Goal: Task Accomplishment & Management: Manage account settings

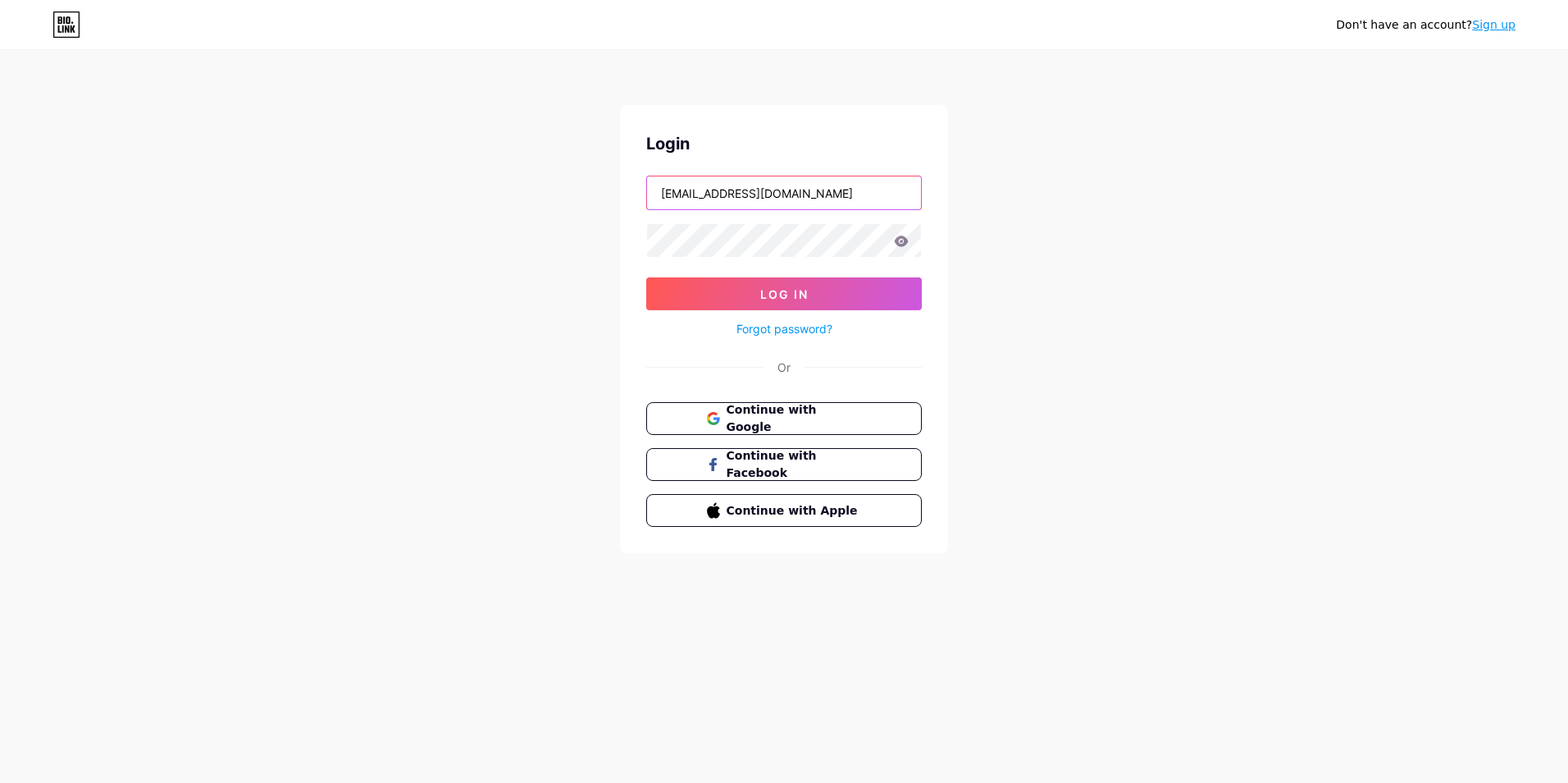
click at [809, 195] on input "[EMAIL_ADDRESS][DOMAIN_NAME]" at bounding box center [784, 193] width 274 height 33
click at [1170, 263] on div "Don't have an account? Sign up Login [EMAIL_ADDRESS][DOMAIN_NAME] Log In Forgot…" at bounding box center [784, 303] width 1568 height 605
click at [838, 201] on input "[EMAIL_ADDRESS][DOMAIN_NAME]" at bounding box center [784, 193] width 274 height 33
drag, startPoint x: 838, startPoint y: 201, endPoint x: 616, endPoint y: 183, distance: 222.7
click at [616, 183] on div "Don't have an account? Sign up Login [EMAIL_ADDRESS][DOMAIN_NAME] Log In Forgot…" at bounding box center [784, 303] width 1568 height 605
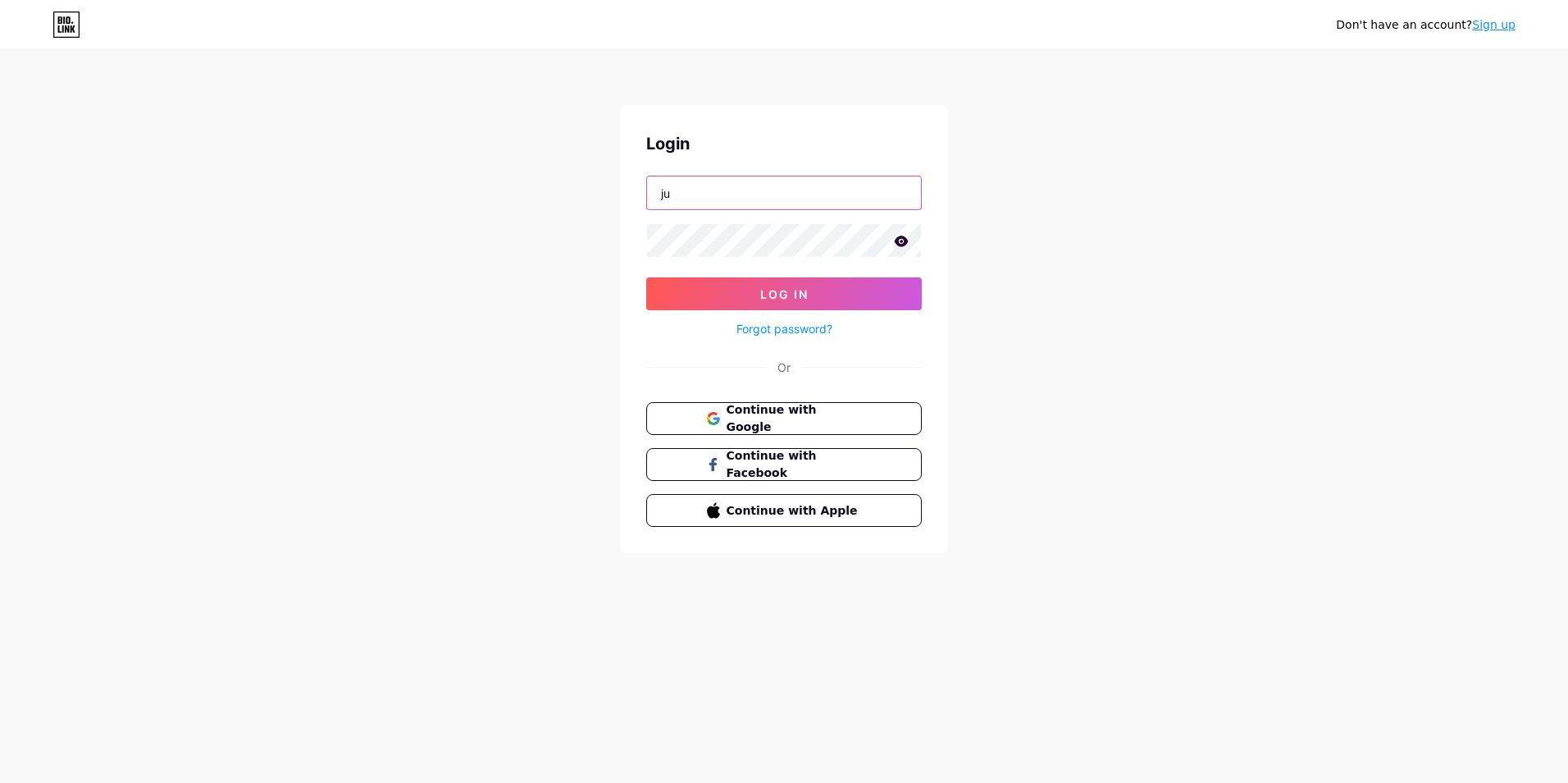
type input "[EMAIL_ADDRESS][DOMAIN_NAME]"
click at [760, 296] on span "Log In" at bounding box center [784, 294] width 48 height 14
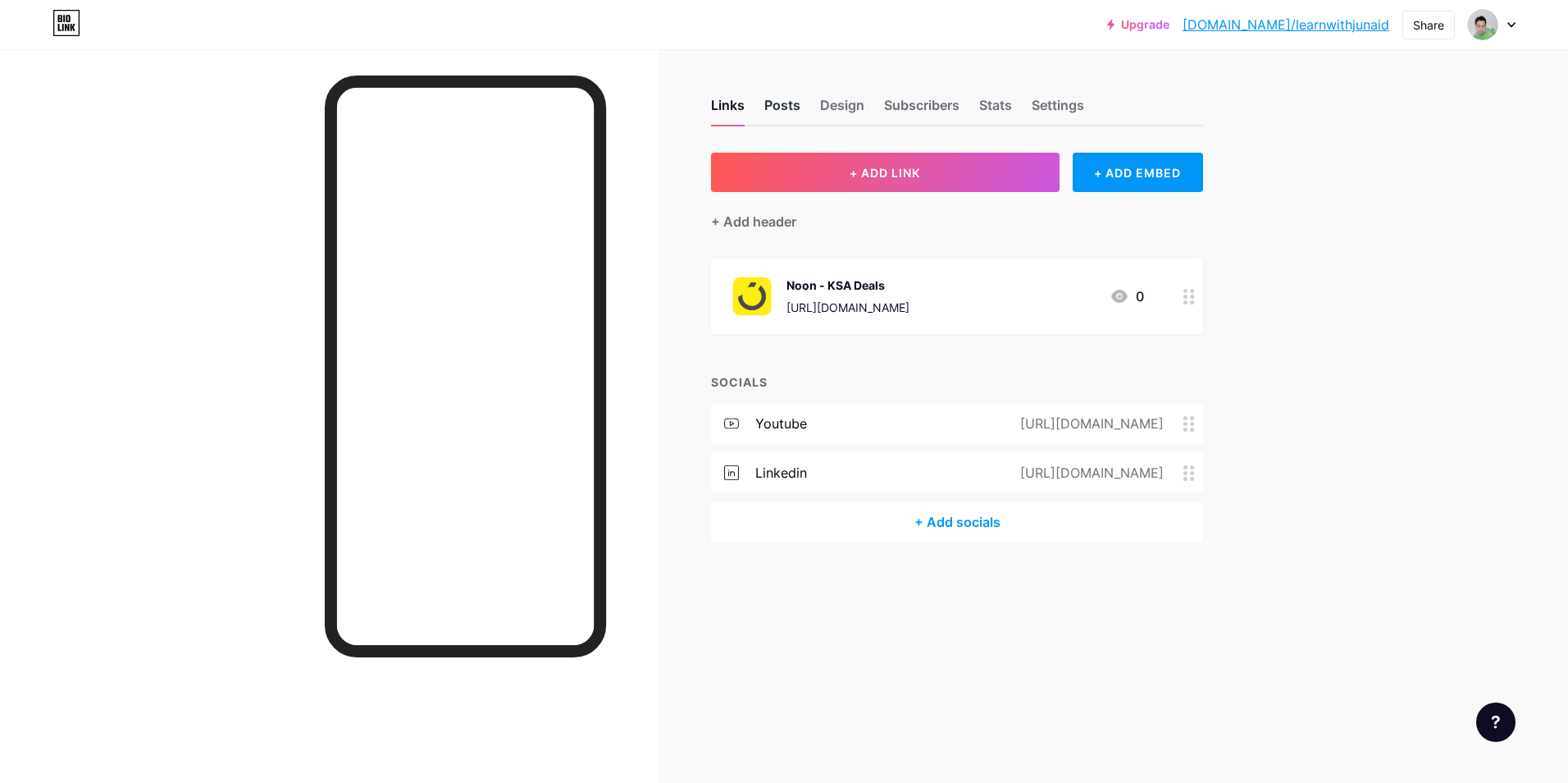
click at [771, 108] on div "Posts" at bounding box center [782, 110] width 36 height 29
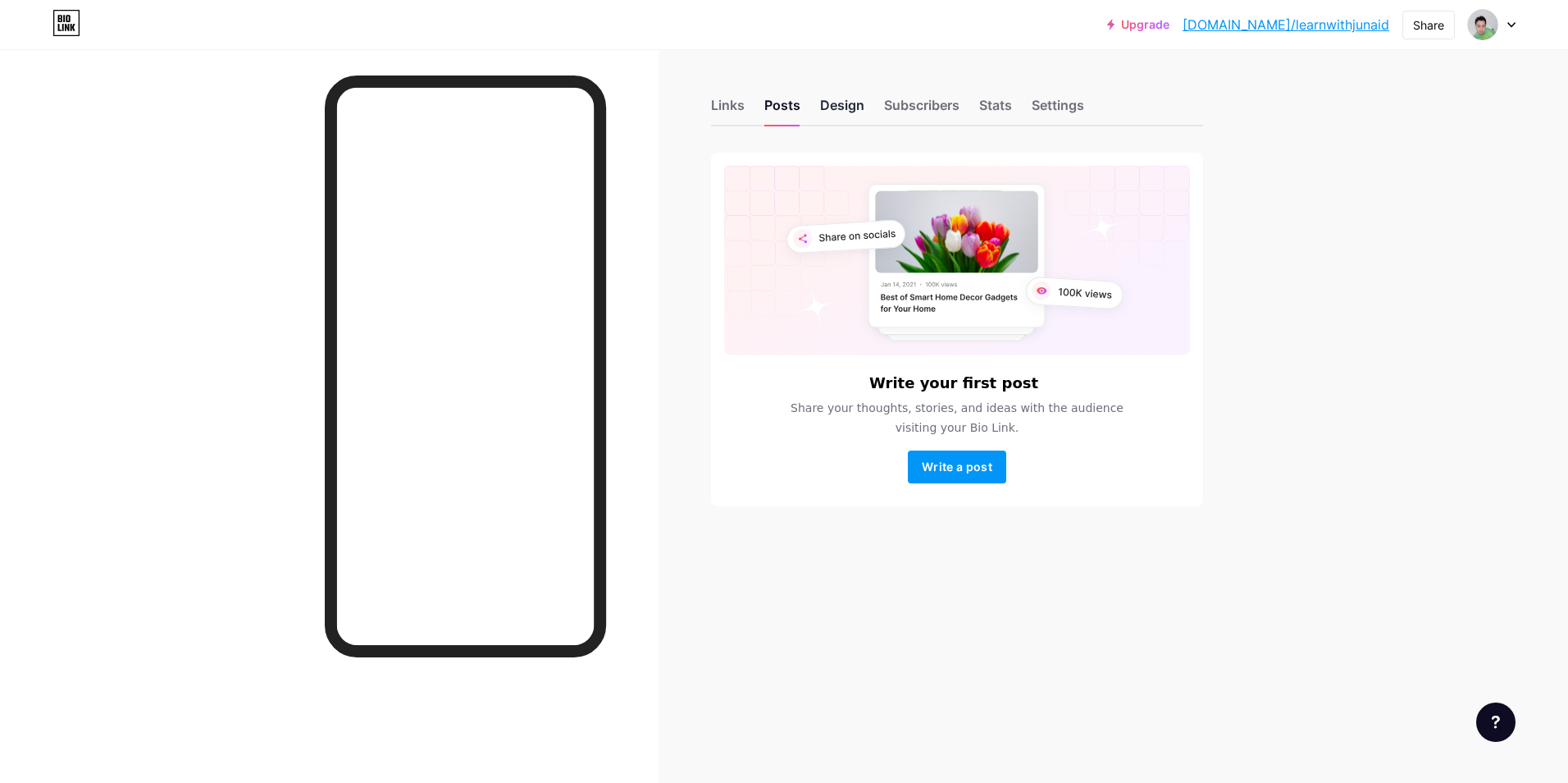
click at [852, 109] on div "Design" at bounding box center [841, 110] width 44 height 29
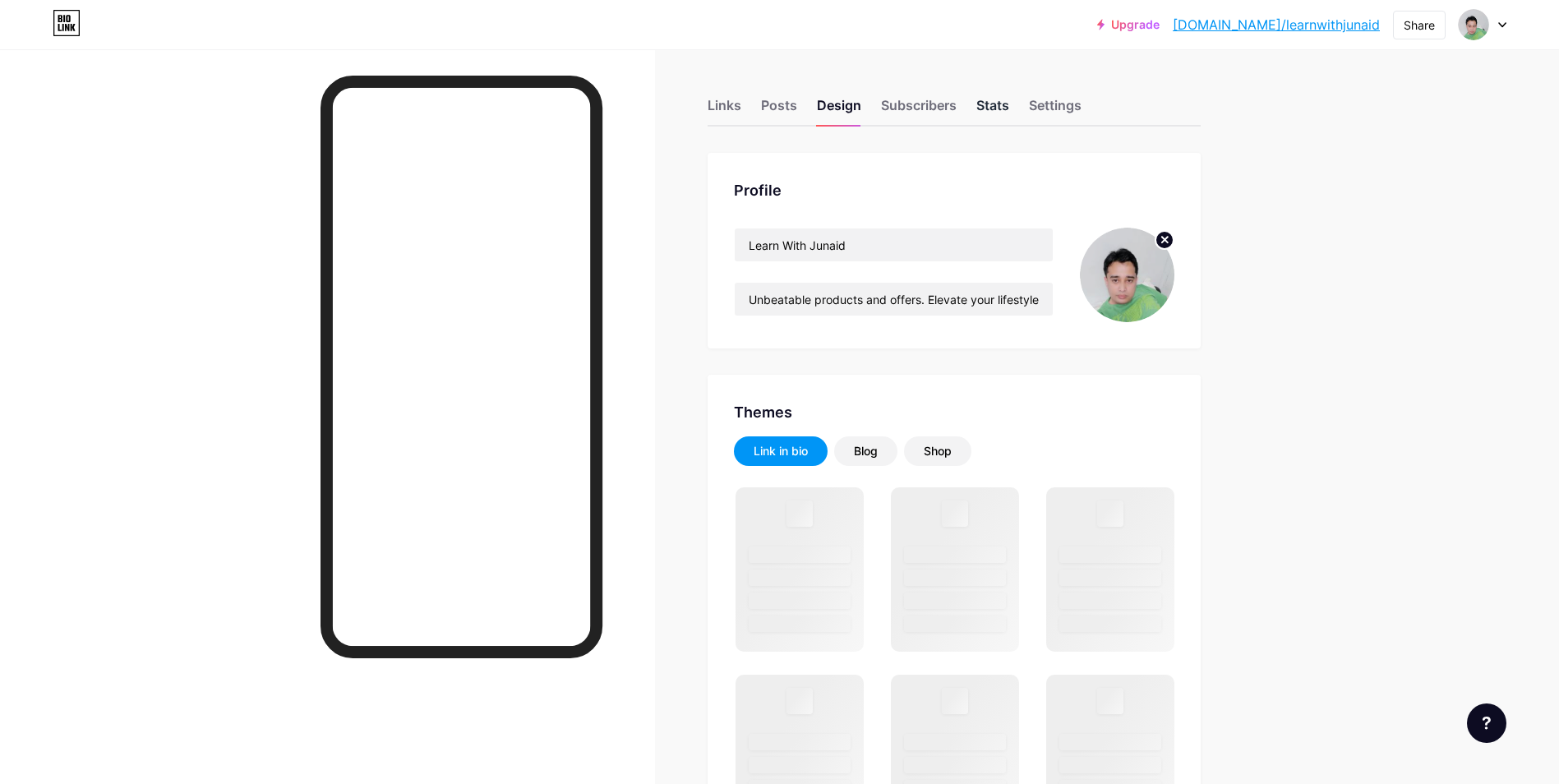
click at [1009, 111] on div "Stats" at bounding box center [993, 110] width 33 height 29
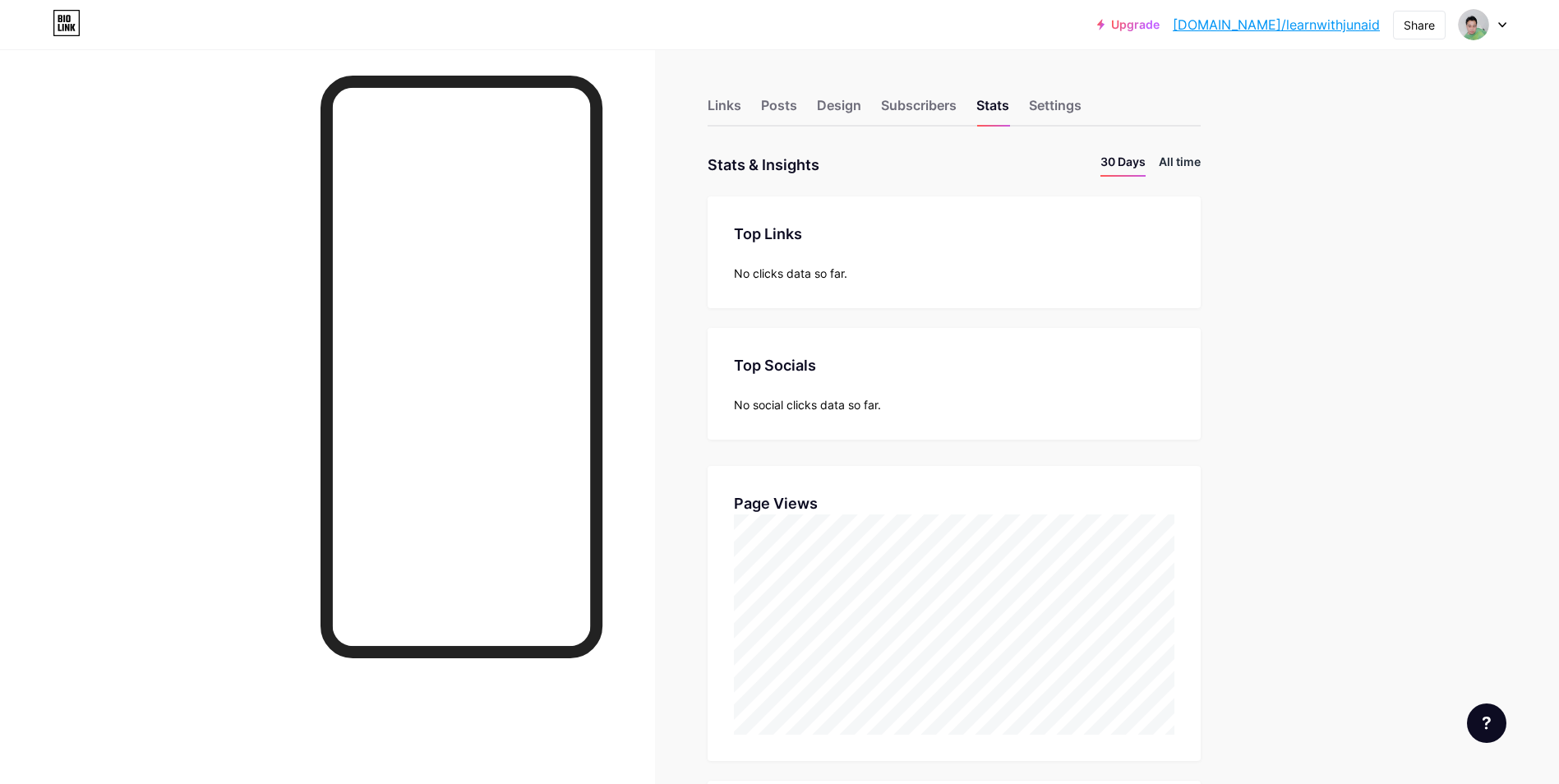
click at [1179, 164] on li "All time" at bounding box center [1179, 164] width 42 height 24
click at [783, 102] on div "Posts" at bounding box center [779, 110] width 36 height 29
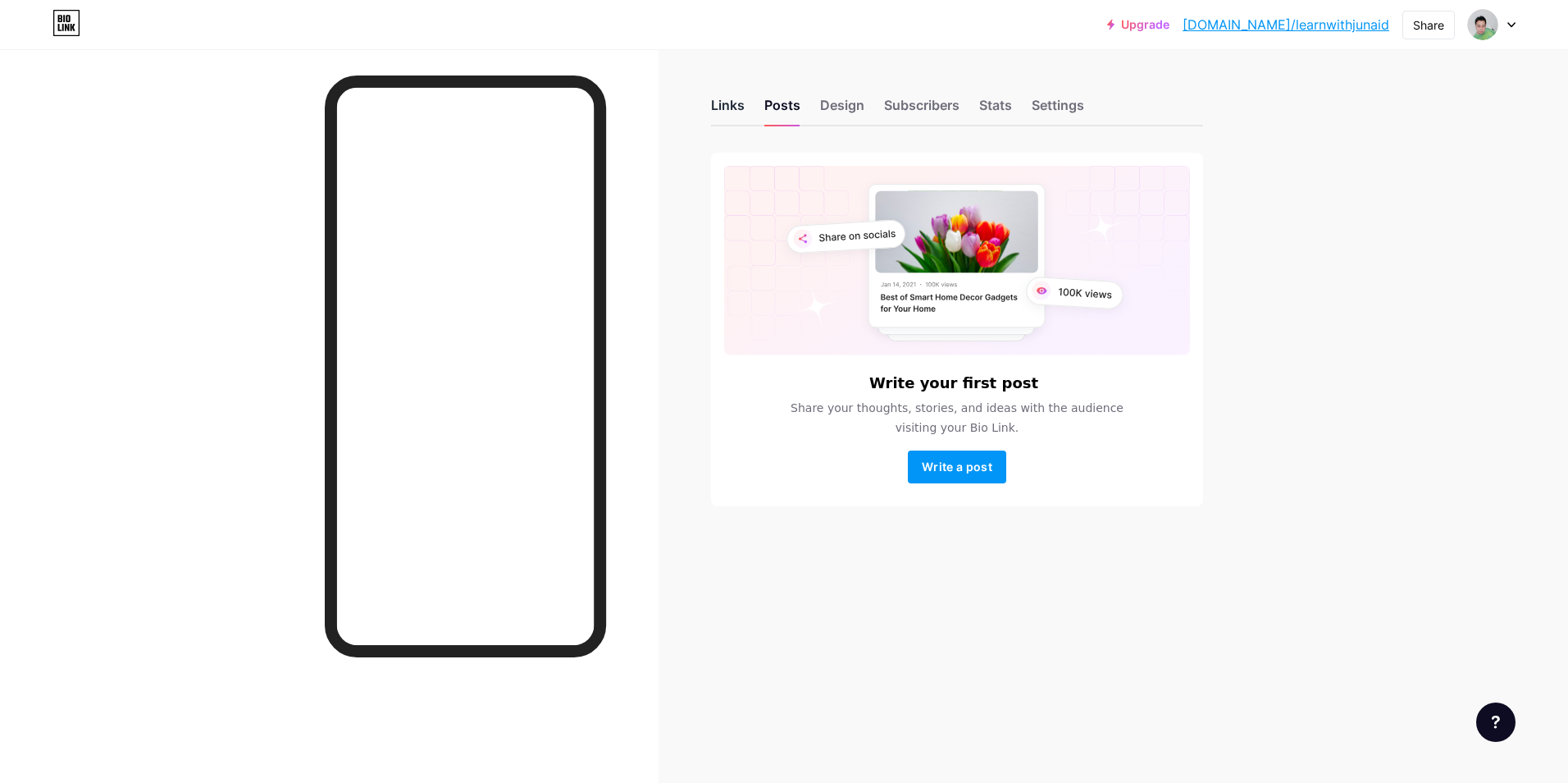
click at [725, 102] on div "Links" at bounding box center [728, 110] width 34 height 29
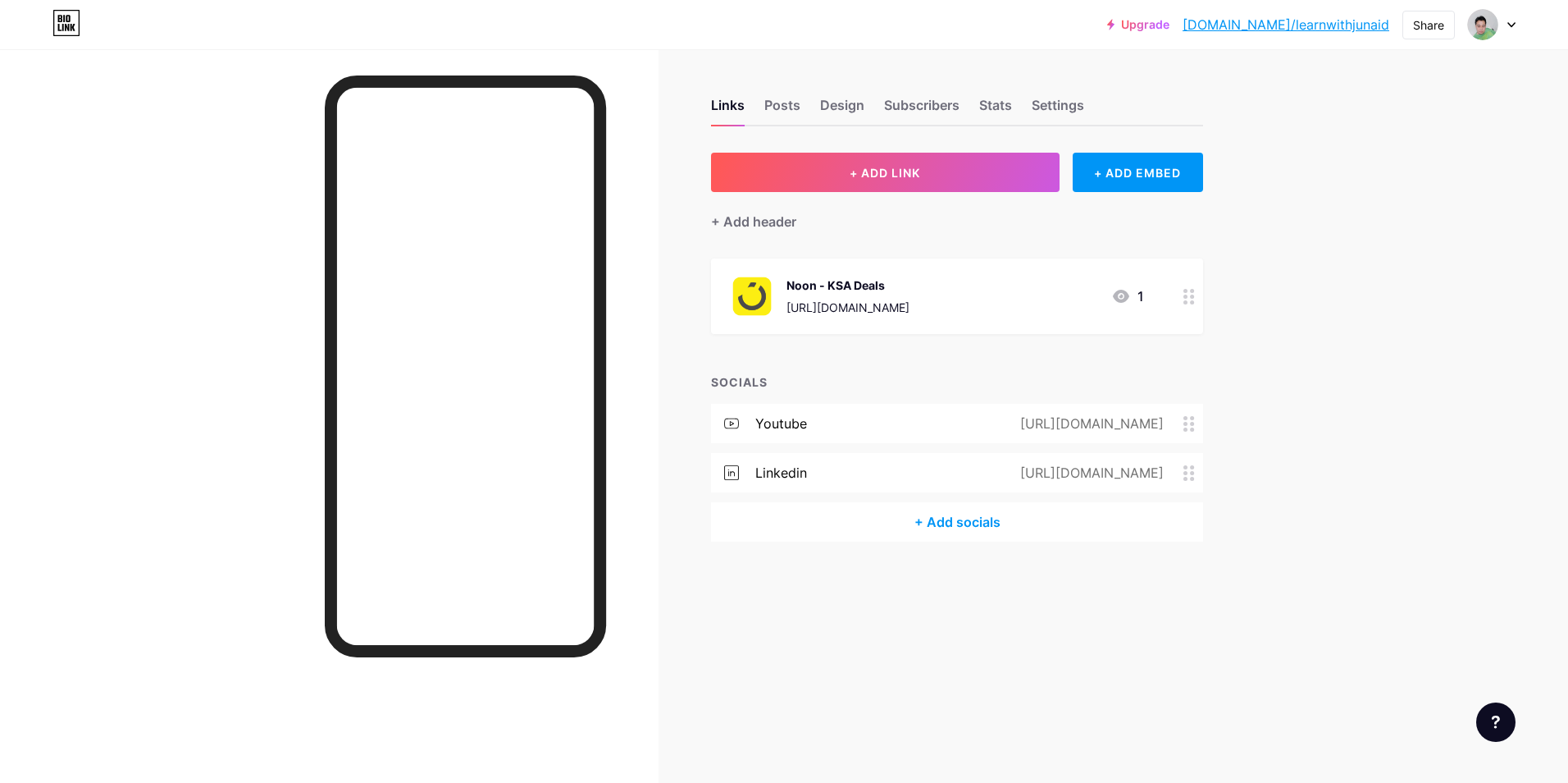
click at [909, 282] on div "Noon - KSA Deals" at bounding box center [848, 285] width 123 height 17
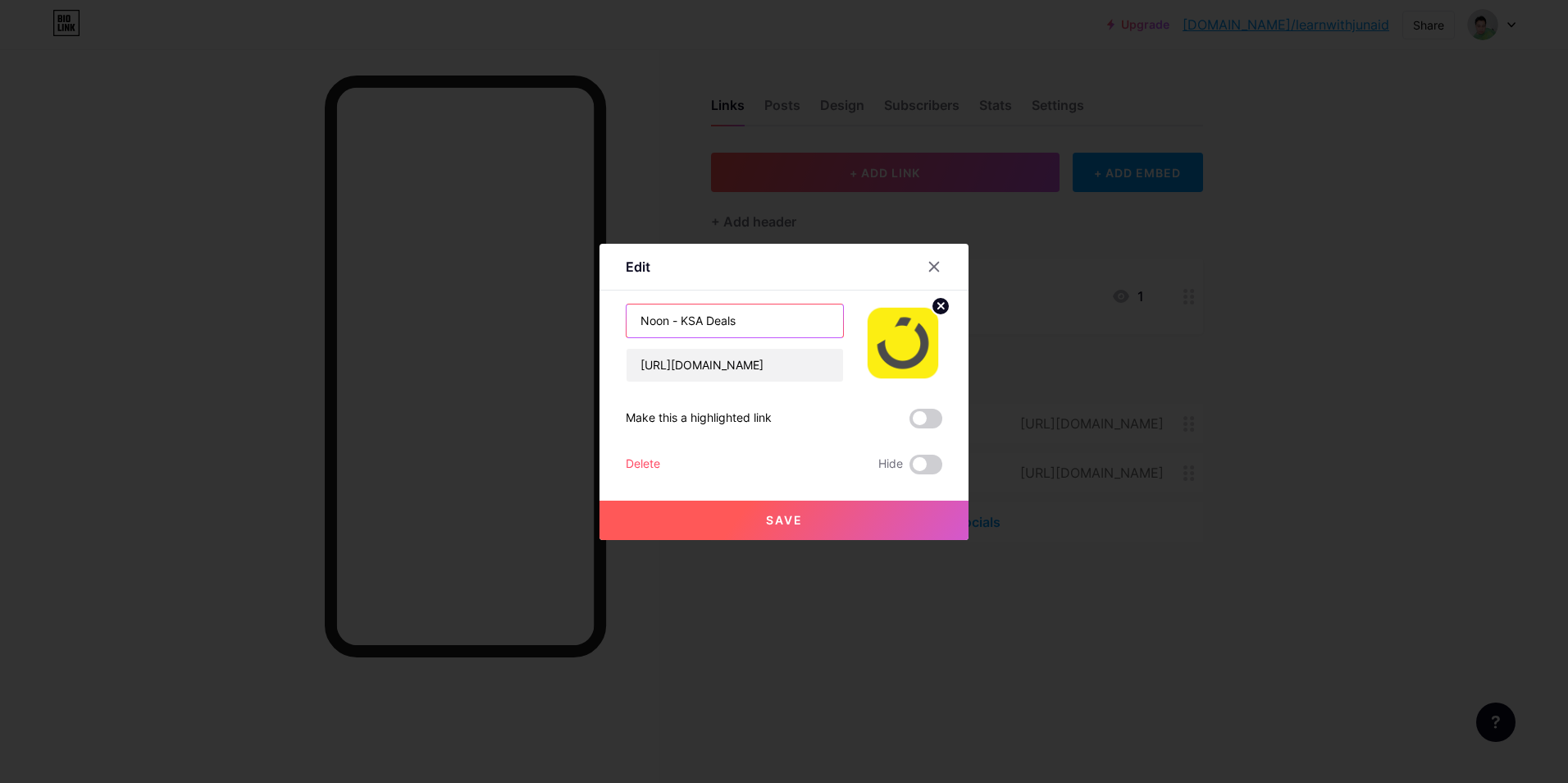
drag, startPoint x: 707, startPoint y: 322, endPoint x: 681, endPoint y: 320, distance: 26.1
click at [681, 320] on input "Noon - KSA Deals" at bounding box center [734, 321] width 216 height 33
type input "Noon - Deals"
drag, startPoint x: 927, startPoint y: 415, endPoint x: 906, endPoint y: 445, distance: 36.6
click at [928, 415] on span at bounding box center [925, 418] width 33 height 20
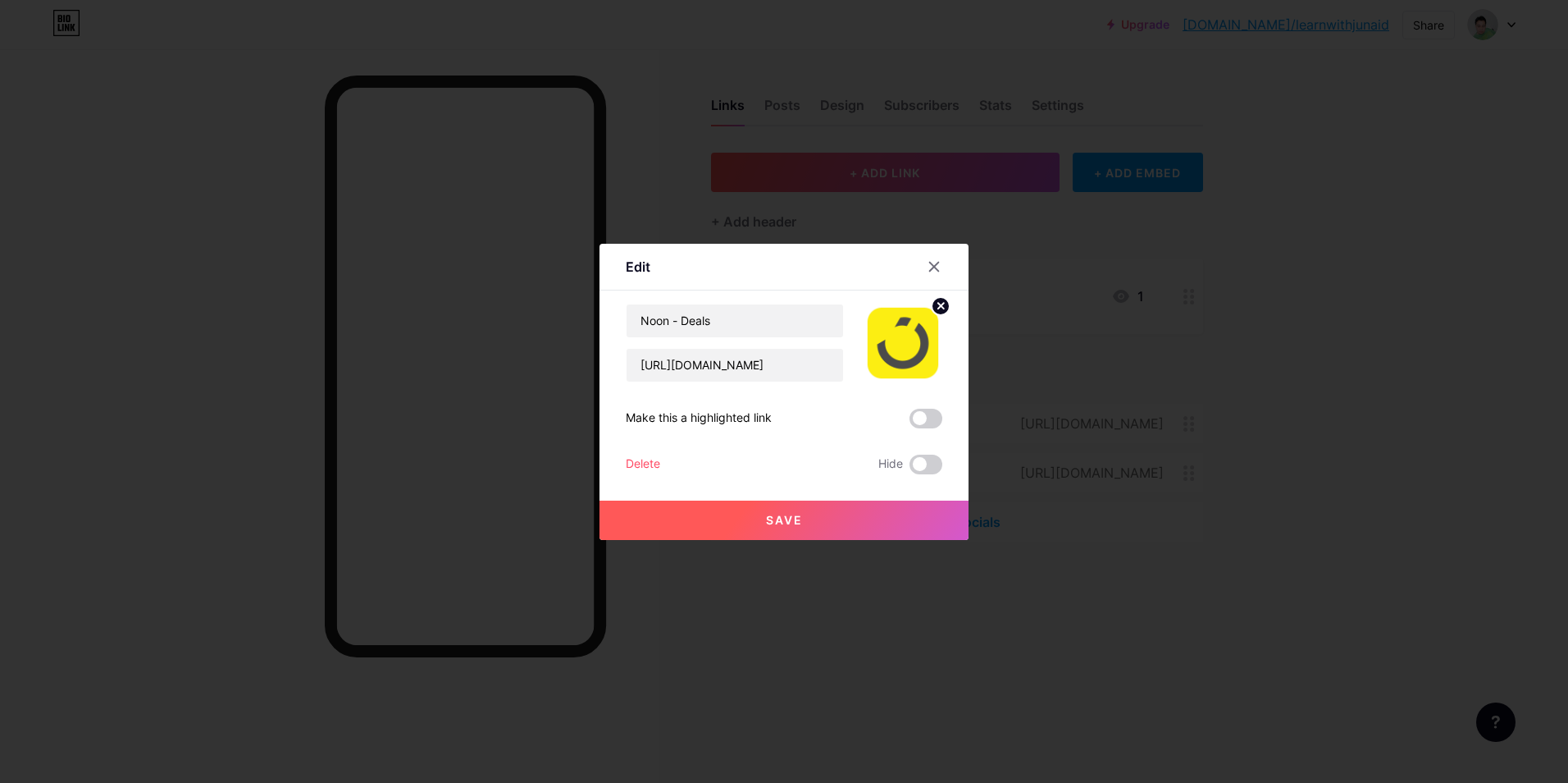
click at [909, 423] on input "checkbox" at bounding box center [909, 423] width 0 height 0
click at [784, 519] on span "Save" at bounding box center [784, 519] width 37 height 14
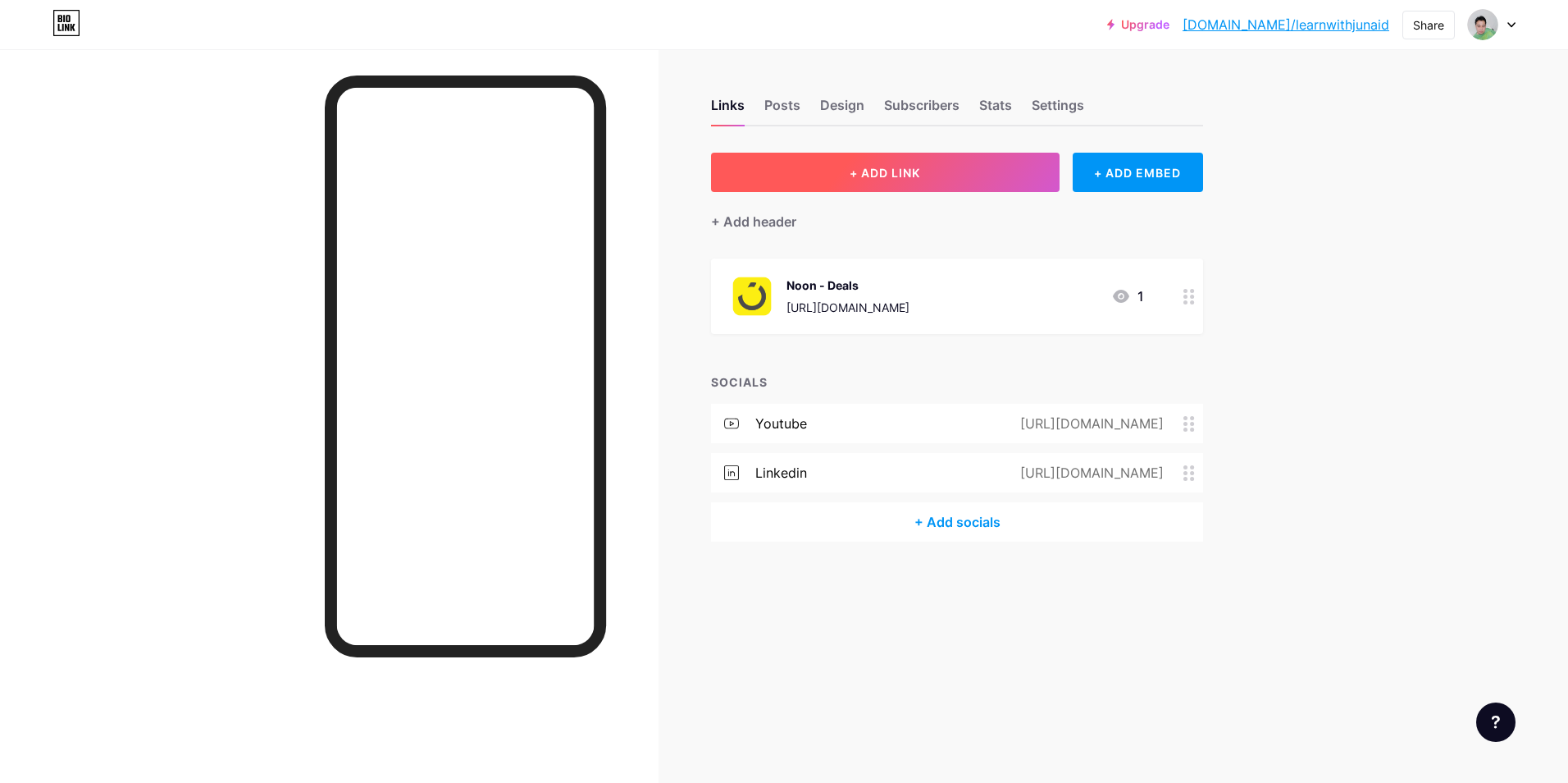
click at [909, 181] on button "+ ADD LINK" at bounding box center [885, 172] width 349 height 40
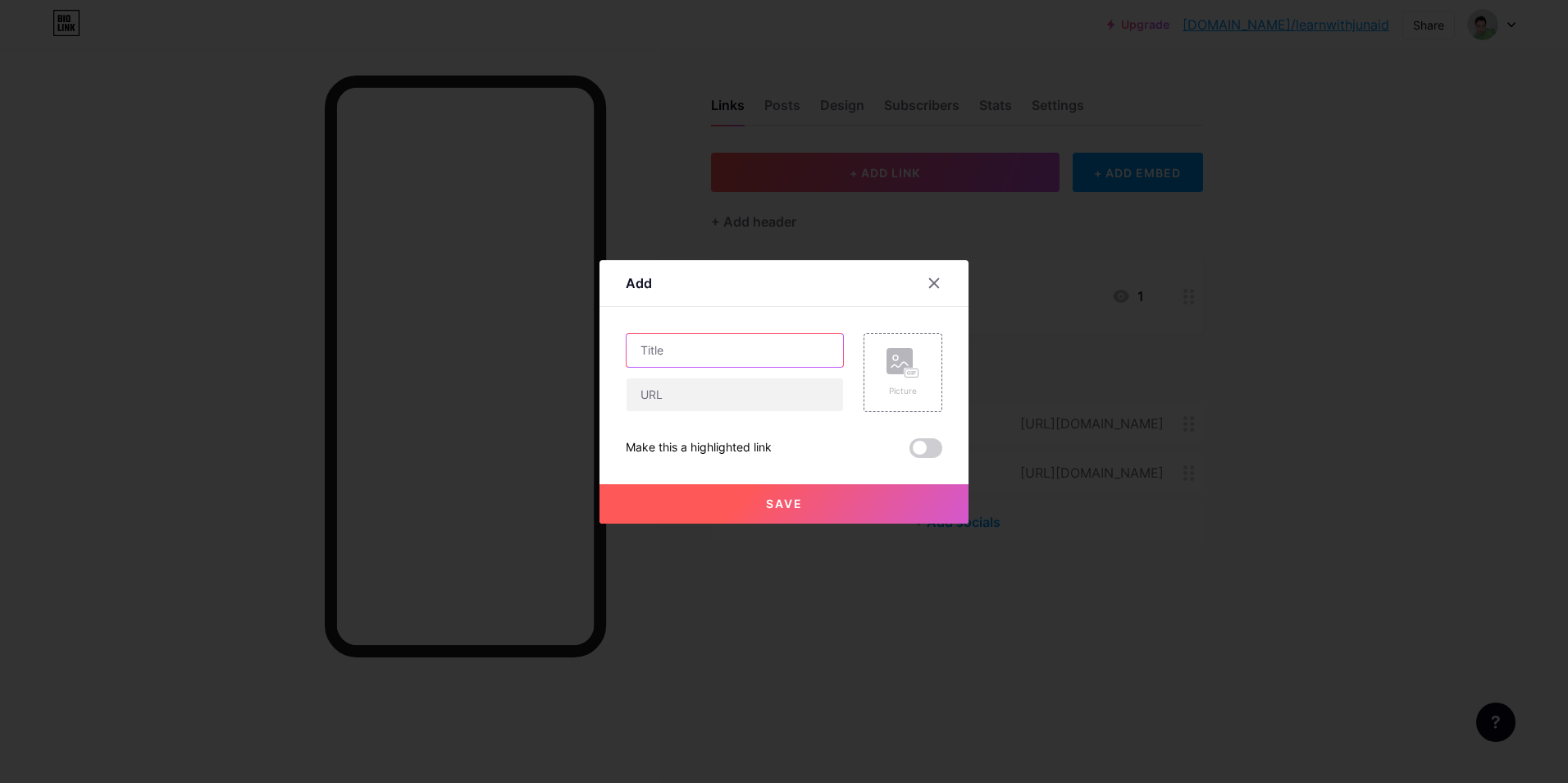
click at [760, 355] on input "text" at bounding box center [734, 350] width 216 height 33
click at [908, 368] on rect at bounding box center [912, 373] width 15 height 9
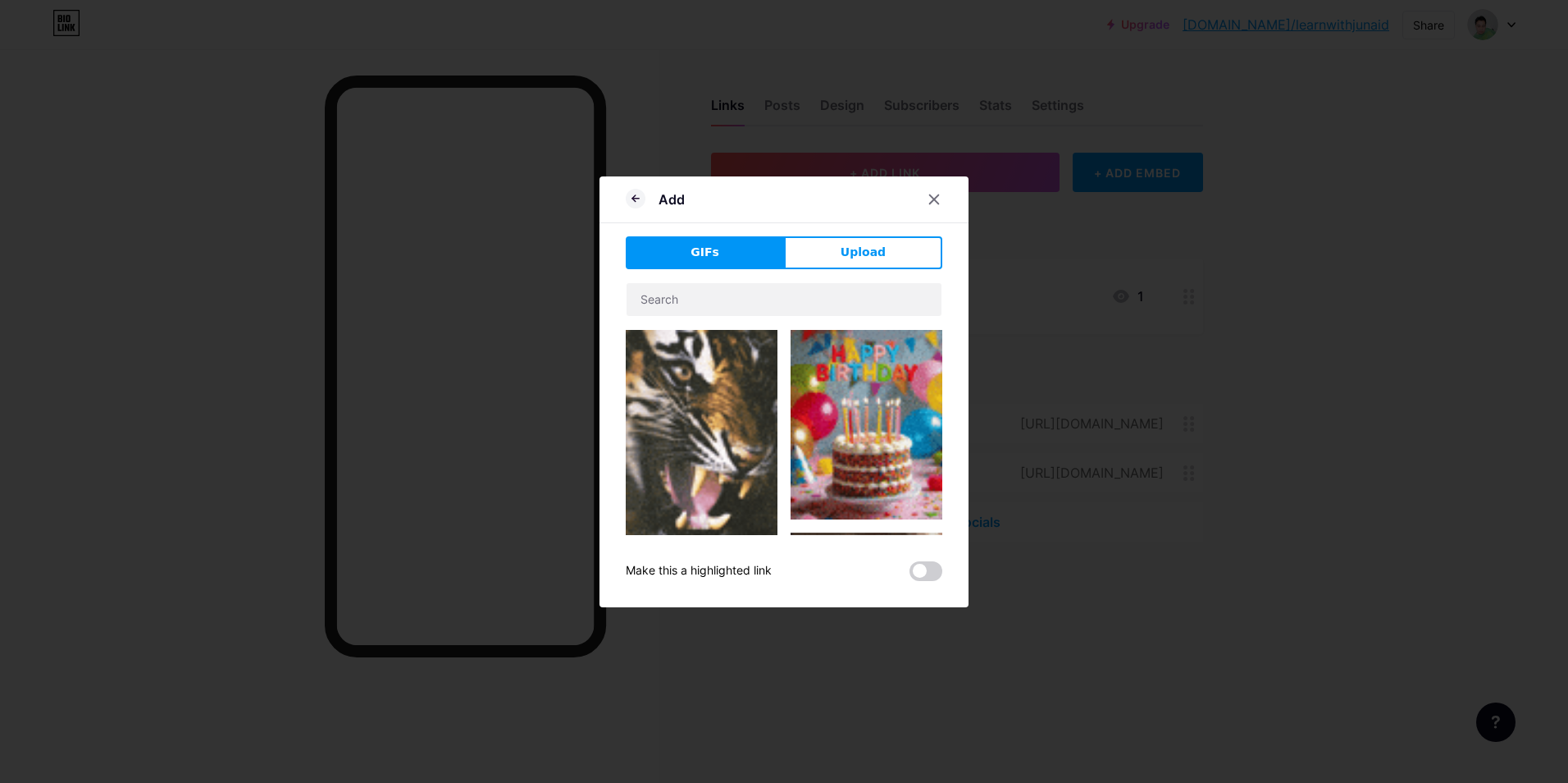
click at [863, 234] on div "Add GIFs Upload Content YouTube Play YouTube video without leaving your page. A…" at bounding box center [784, 392] width 369 height 430
click at [871, 251] on span "Upload" at bounding box center [863, 252] width 45 height 17
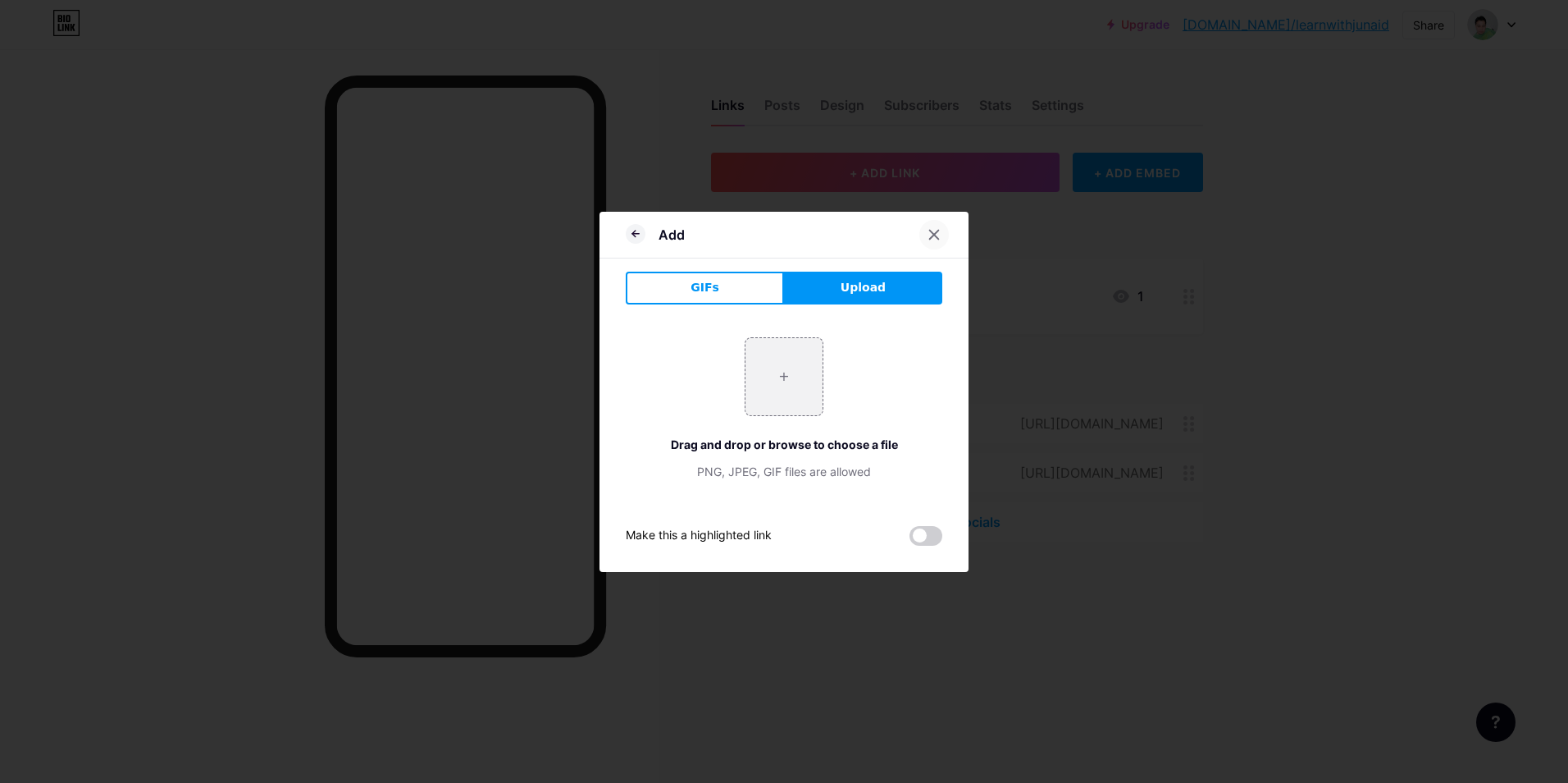
click at [939, 234] on icon at bounding box center [934, 235] width 13 height 13
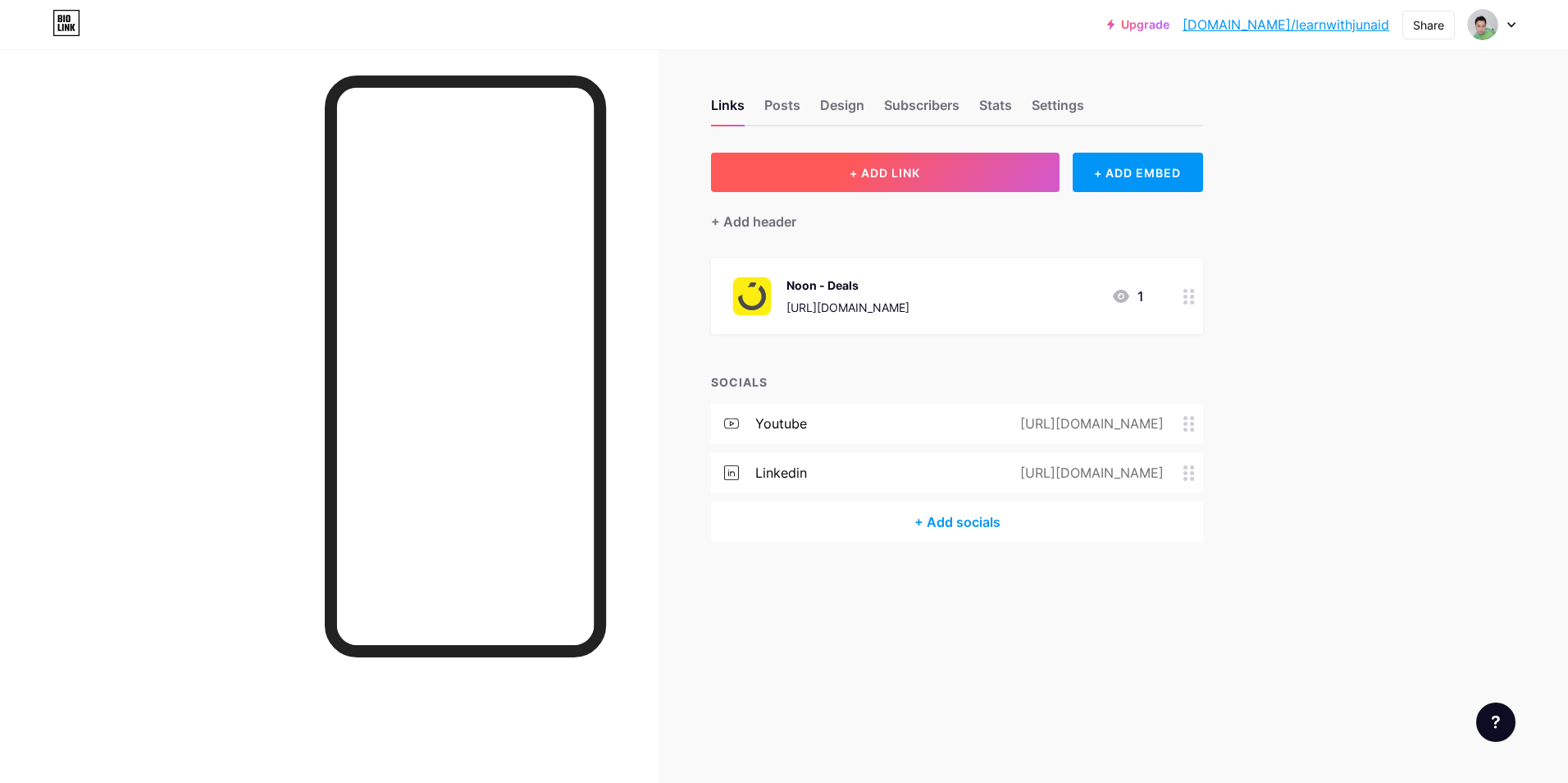
click at [914, 173] on span "+ ADD LINK" at bounding box center [885, 172] width 71 height 14
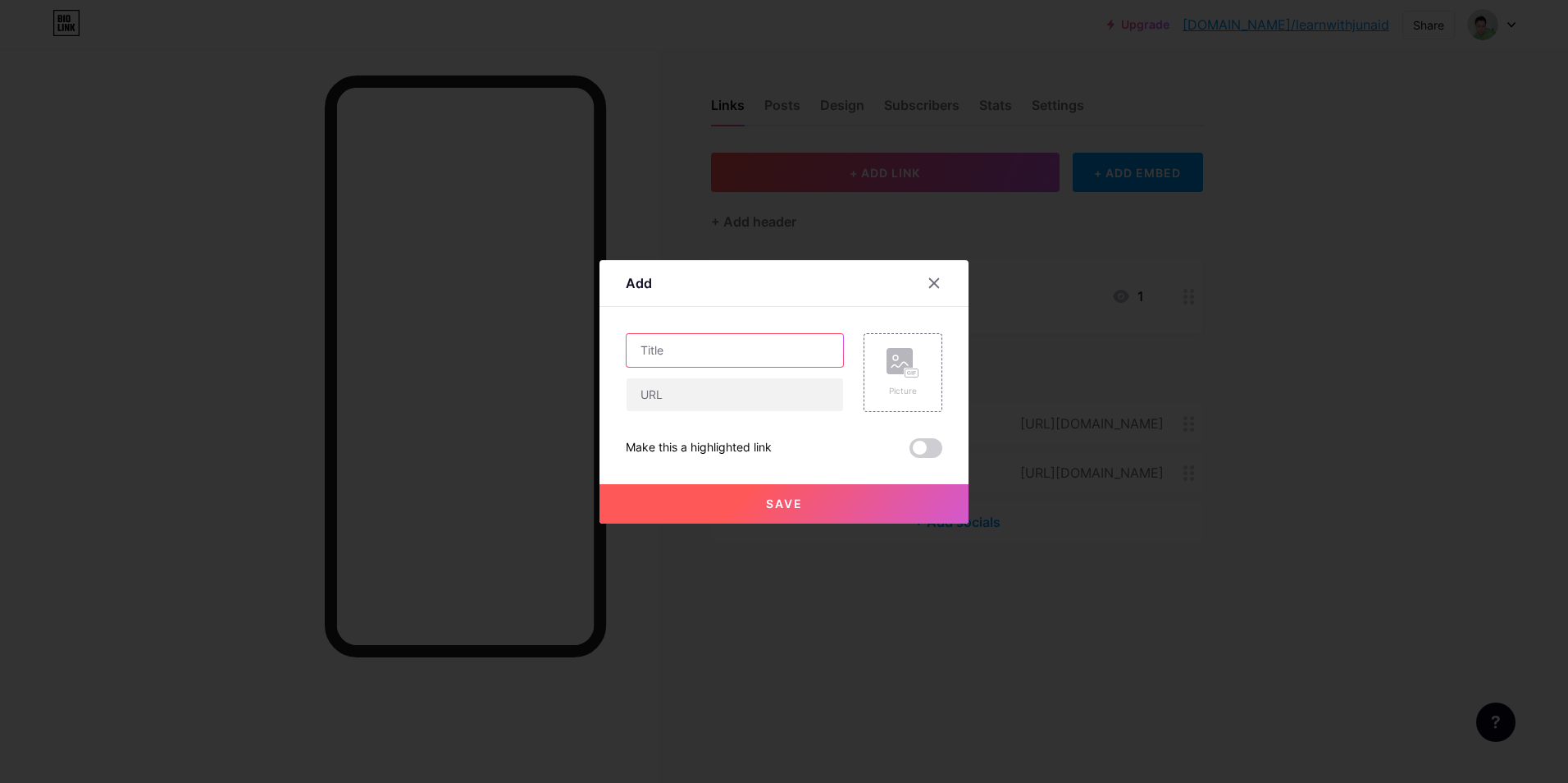
click at [707, 364] on input "text" at bounding box center [734, 350] width 216 height 33
click at [701, 396] on input "text" at bounding box center [734, 394] width 216 height 33
paste input "[URL][DOMAIN_NAME]"
type input "[URL][DOMAIN_NAME]"
click at [708, 350] on input "text" at bounding box center [734, 350] width 216 height 33
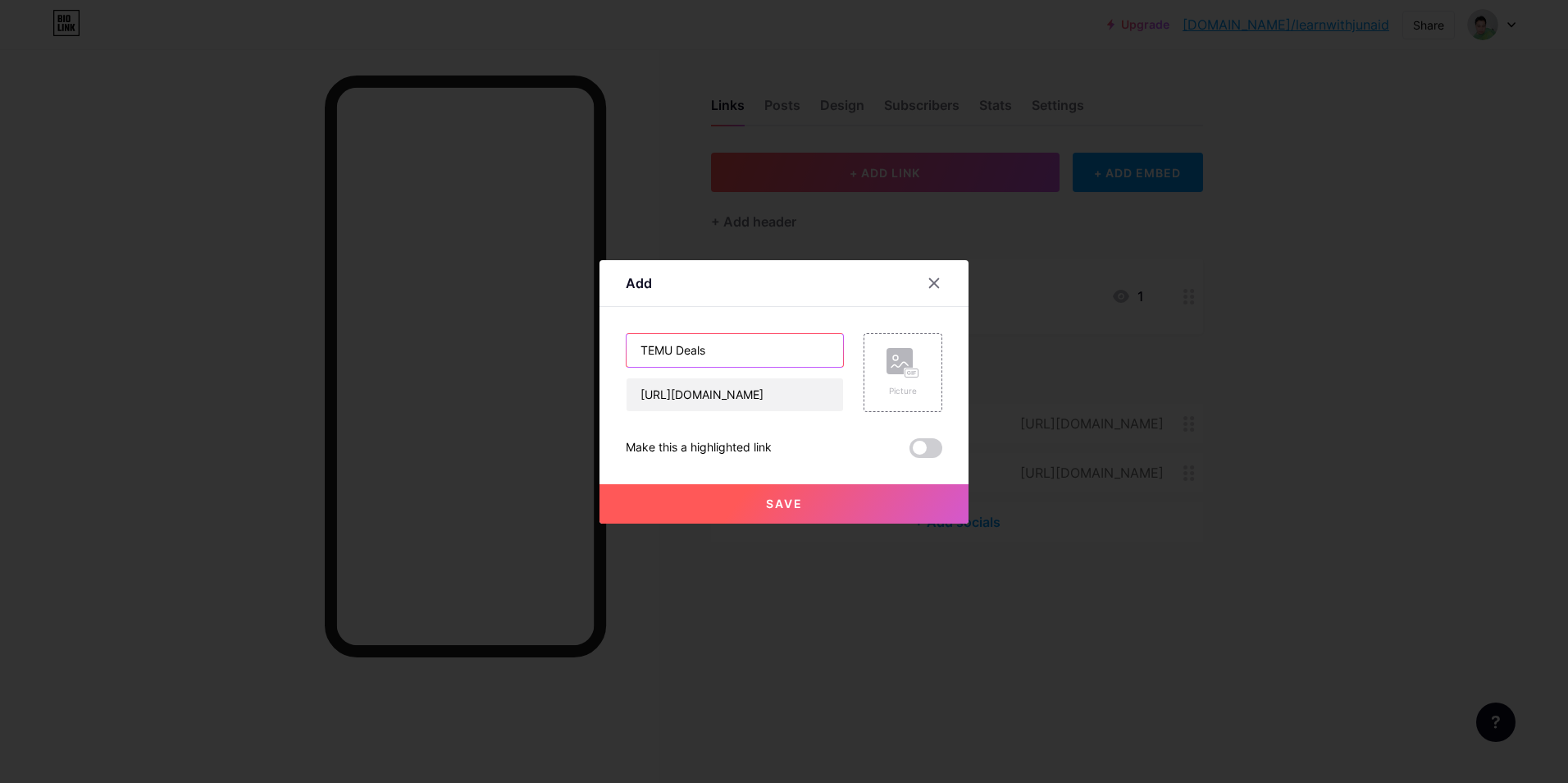
drag, startPoint x: 696, startPoint y: 350, endPoint x: 724, endPoint y: 350, distance: 28.0
click at [724, 350] on input "TEMU Deals" at bounding box center [734, 350] width 216 height 33
click at [679, 352] on input "TEMU Deals" at bounding box center [734, 350] width 216 height 33
drag, startPoint x: 678, startPoint y: 352, endPoint x: 715, endPoint y: 350, distance: 37.1
click at [715, 350] on input "TEMU Deals" at bounding box center [734, 350] width 216 height 33
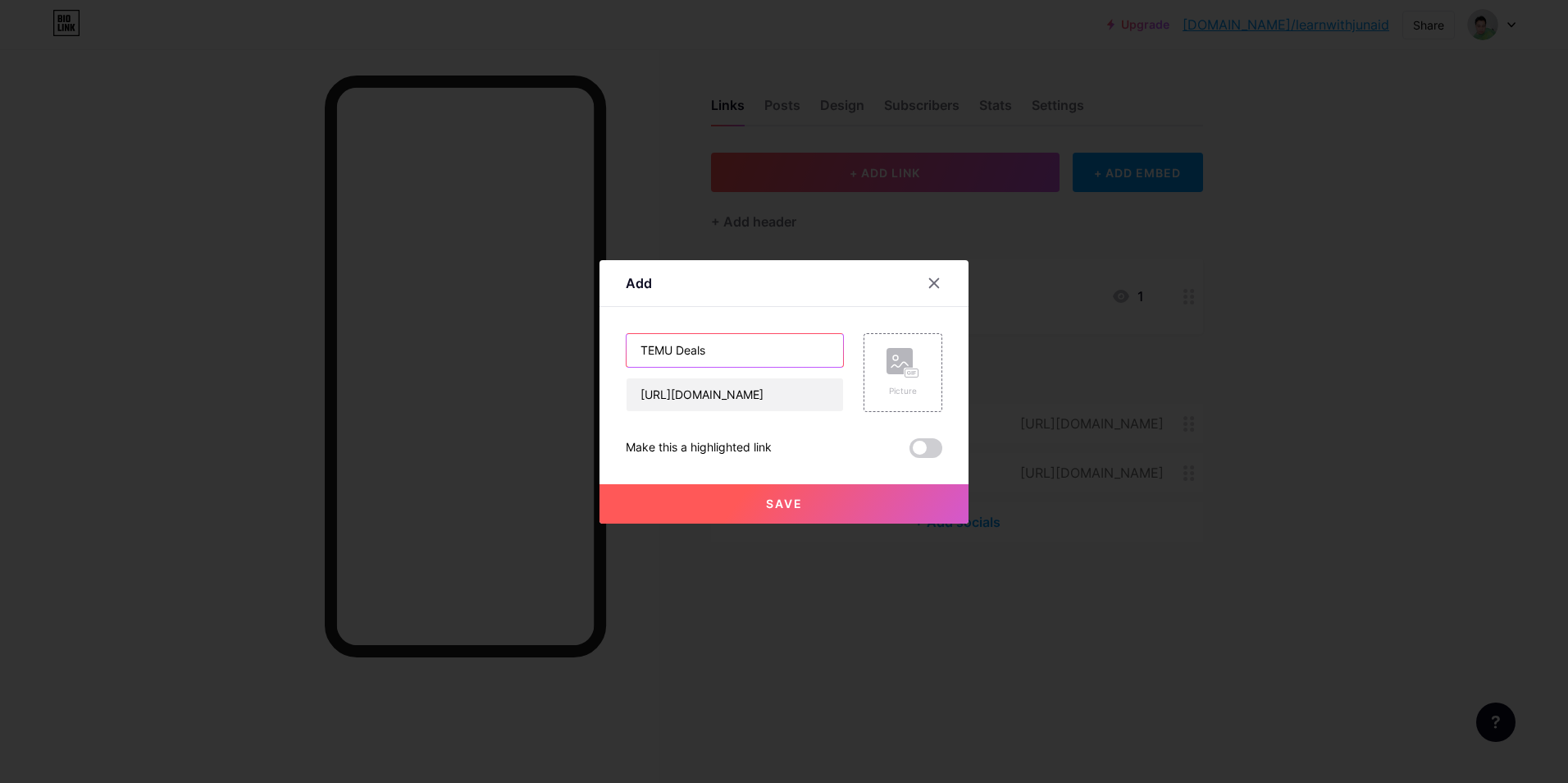
paste input "Exclusive Deal"
type input "TEMU Exclusive Deals"
click at [915, 385] on div "Picture" at bounding box center [903, 391] width 33 height 12
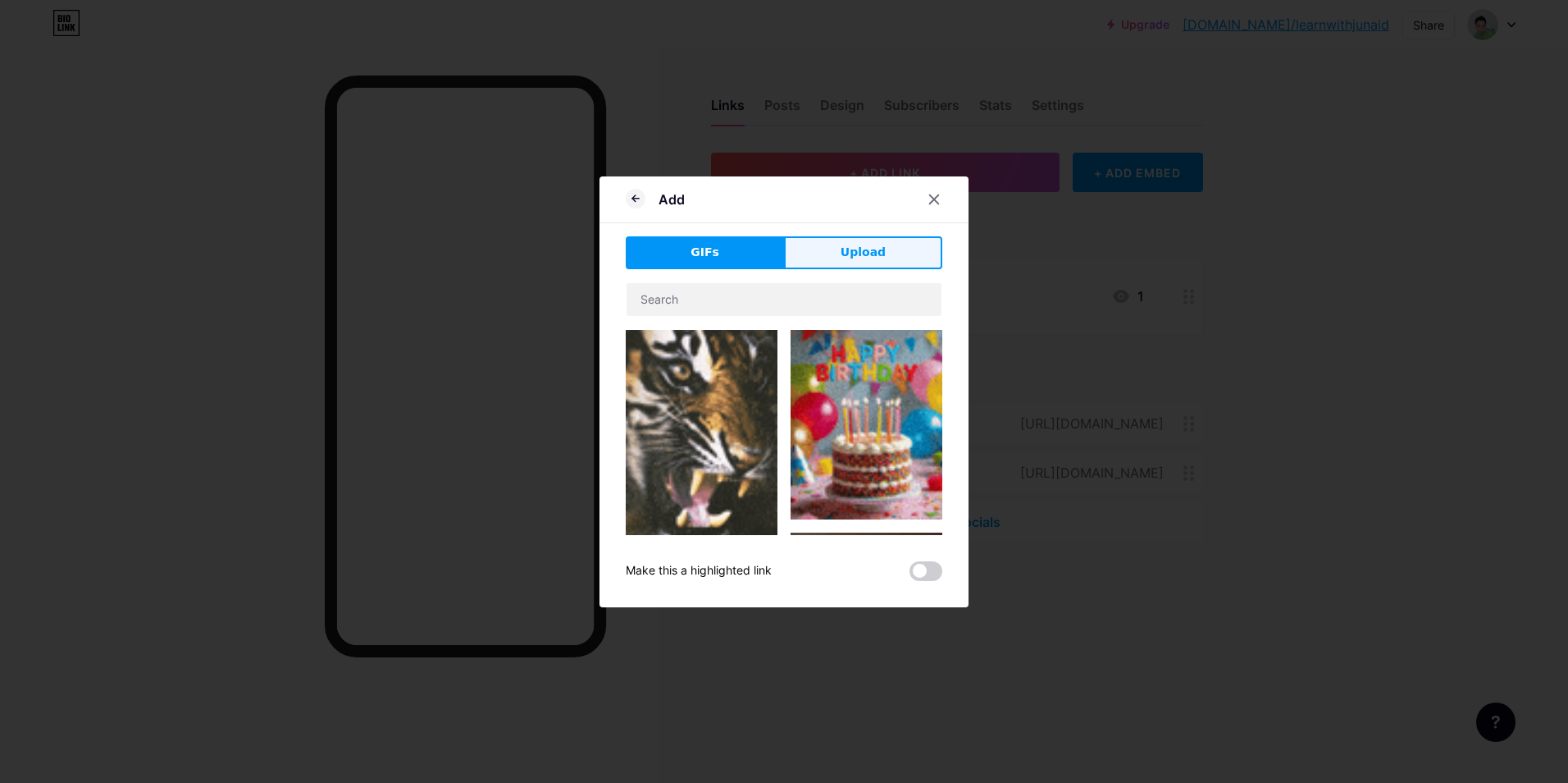
click at [859, 251] on span "Upload" at bounding box center [863, 252] width 45 height 17
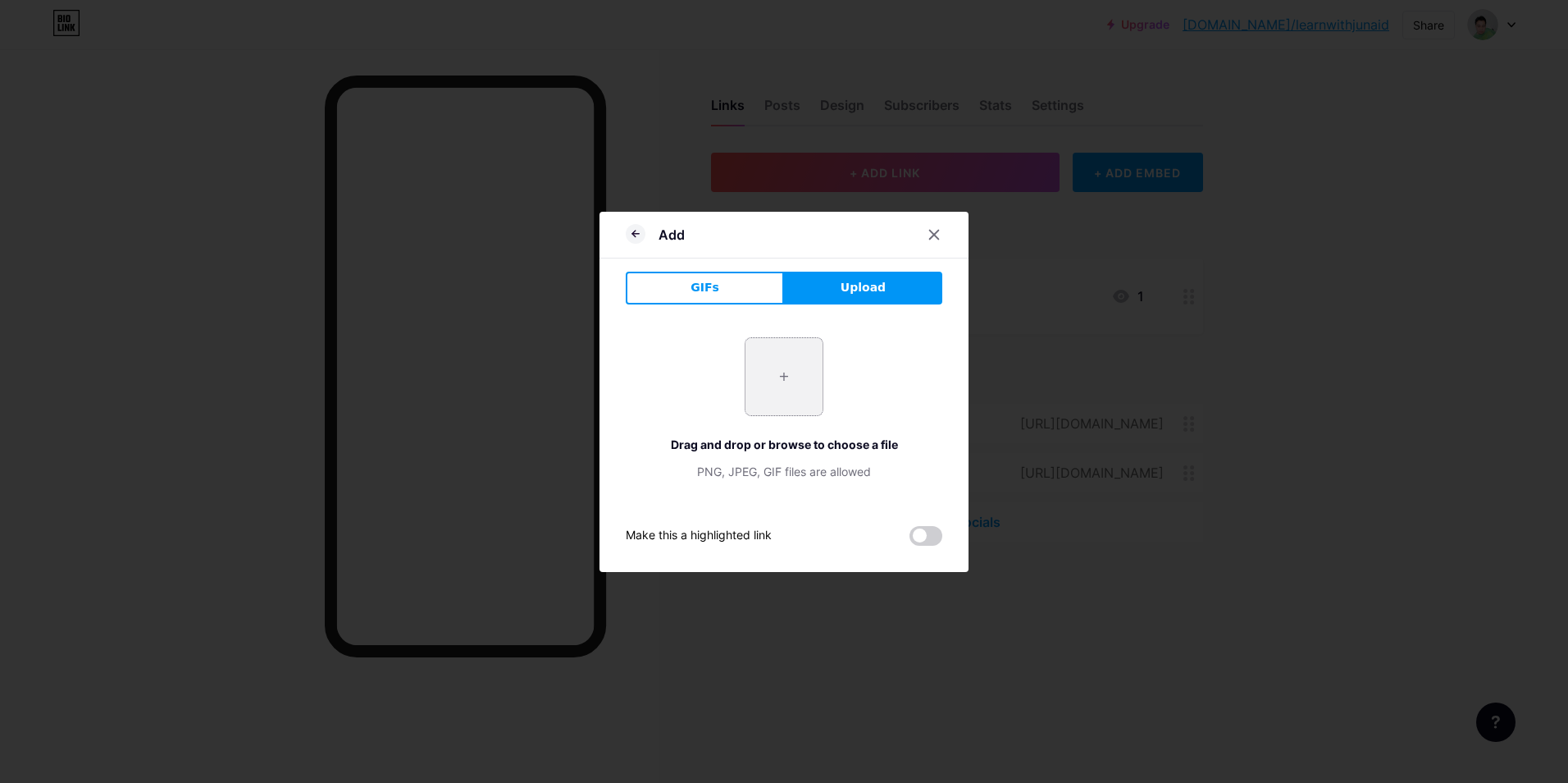
click at [802, 370] on input "file" at bounding box center [784, 376] width 78 height 78
type input "C:\fakepath\Temu_logo_icon.svg.png"
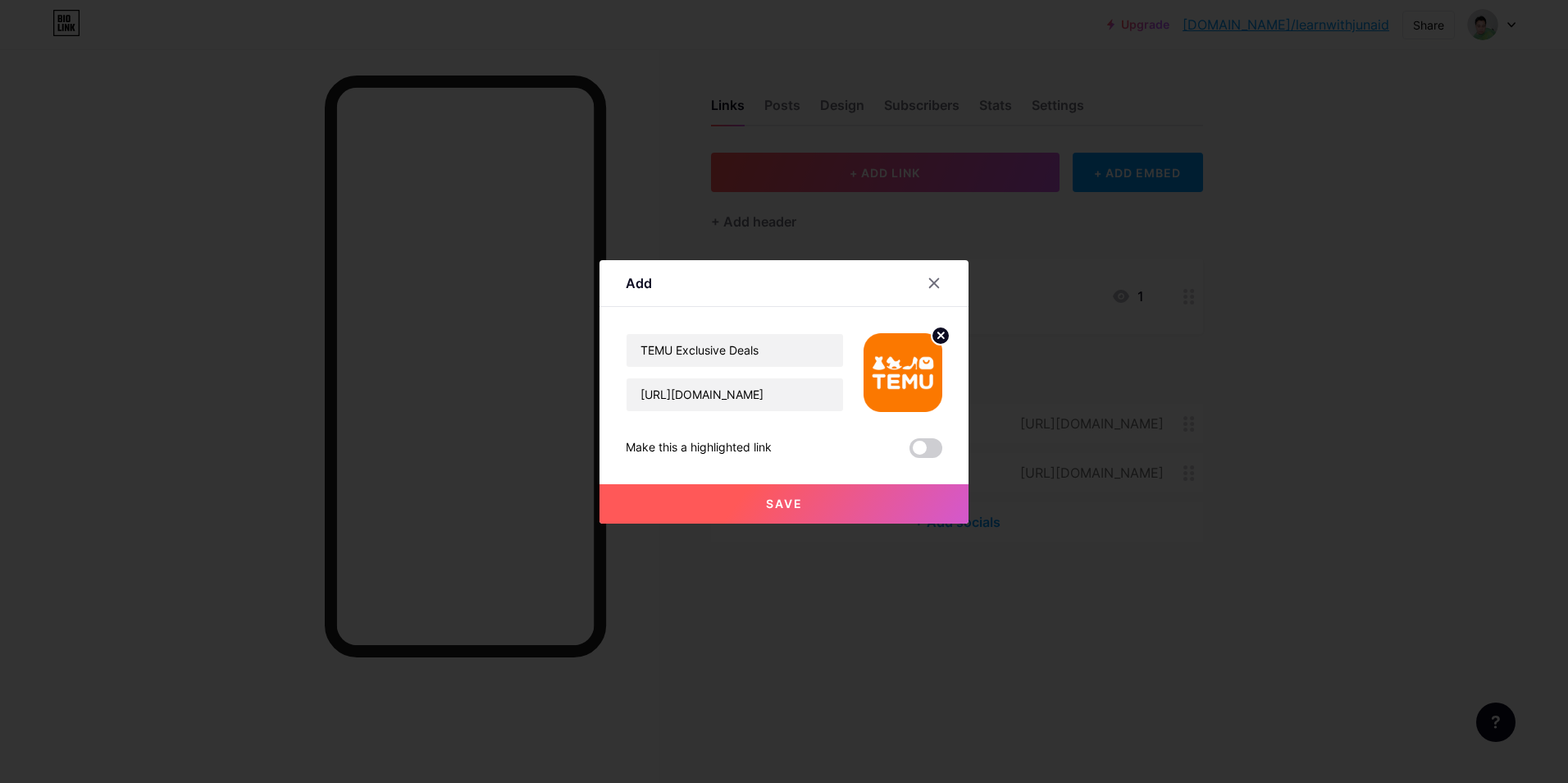
click at [933, 449] on span at bounding box center [925, 447] width 33 height 20
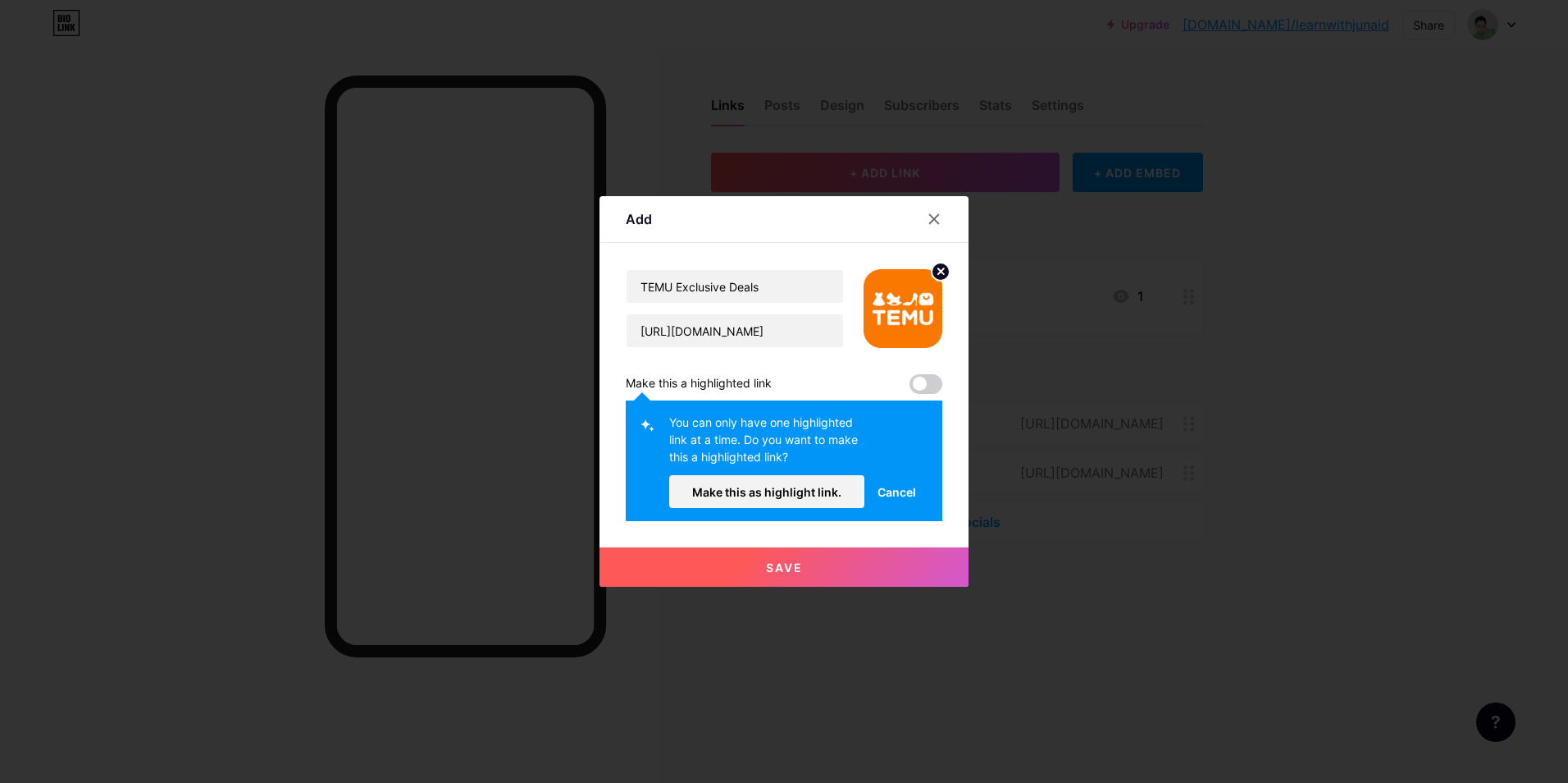
click at [931, 389] on span at bounding box center [925, 384] width 33 height 20
click at [844, 481] on button "Make this as highlight link." at bounding box center [767, 491] width 195 height 33
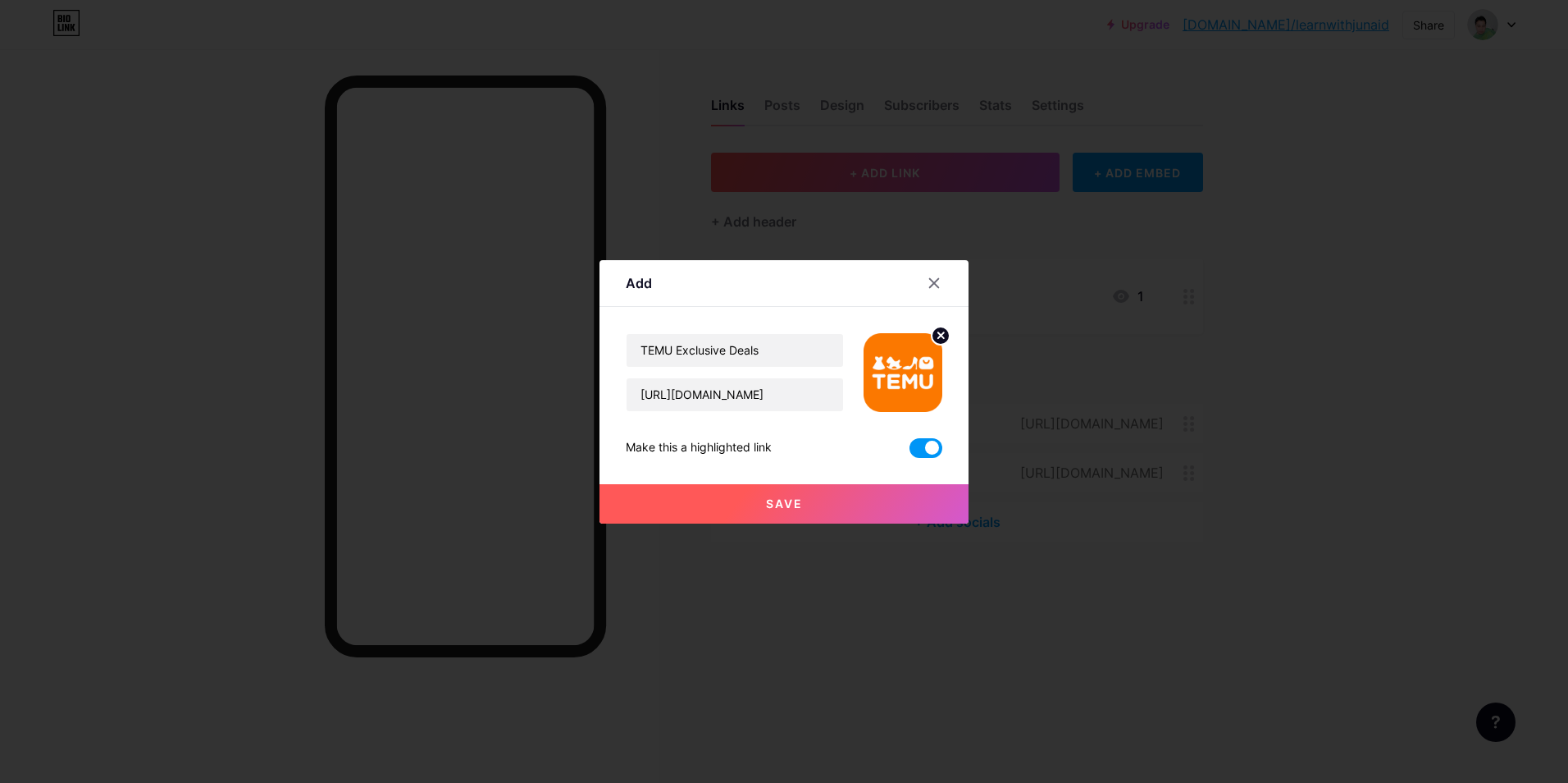
click at [777, 507] on span "Save" at bounding box center [784, 503] width 37 height 14
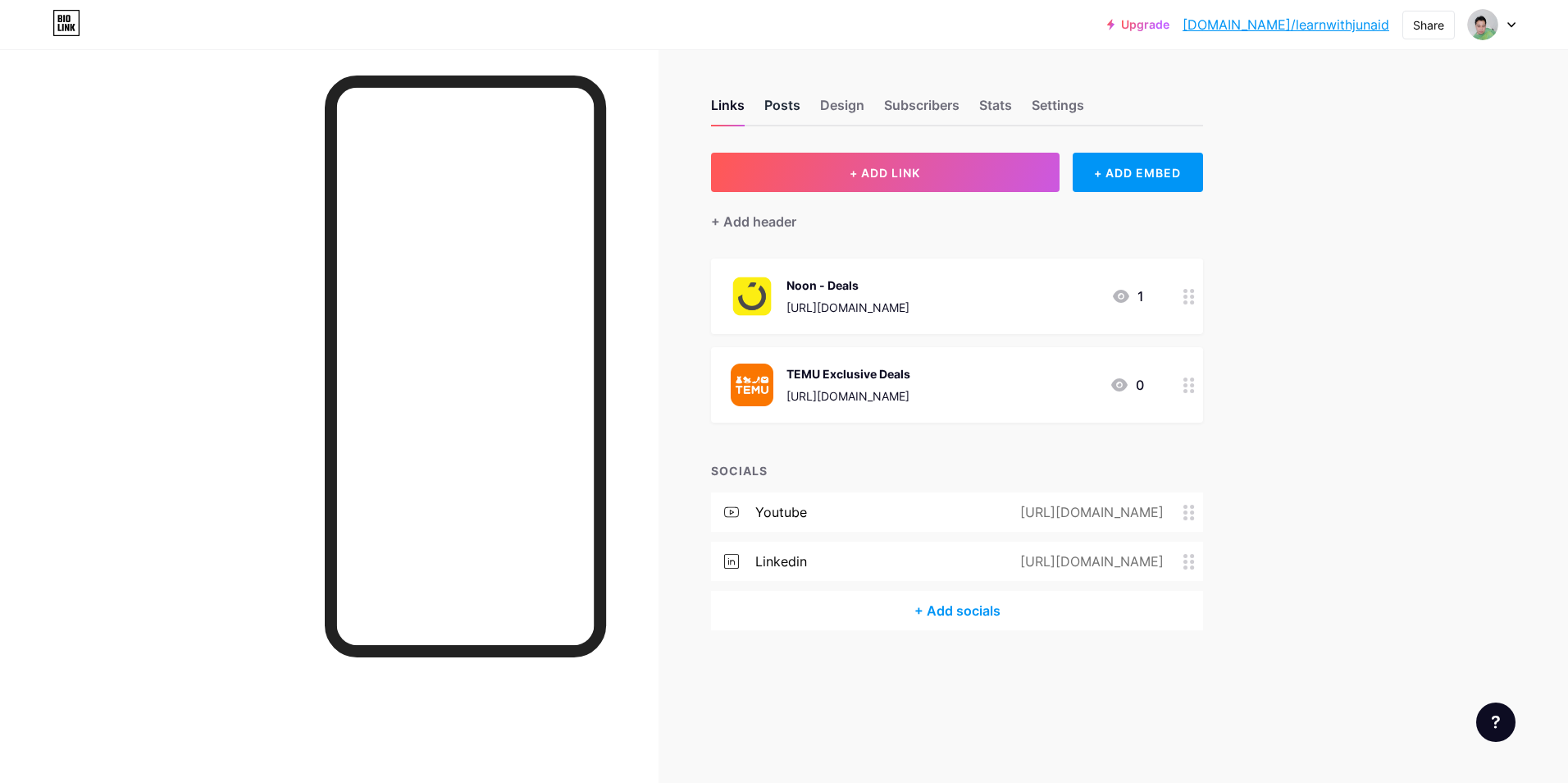
click at [776, 109] on div "Posts" at bounding box center [782, 110] width 36 height 29
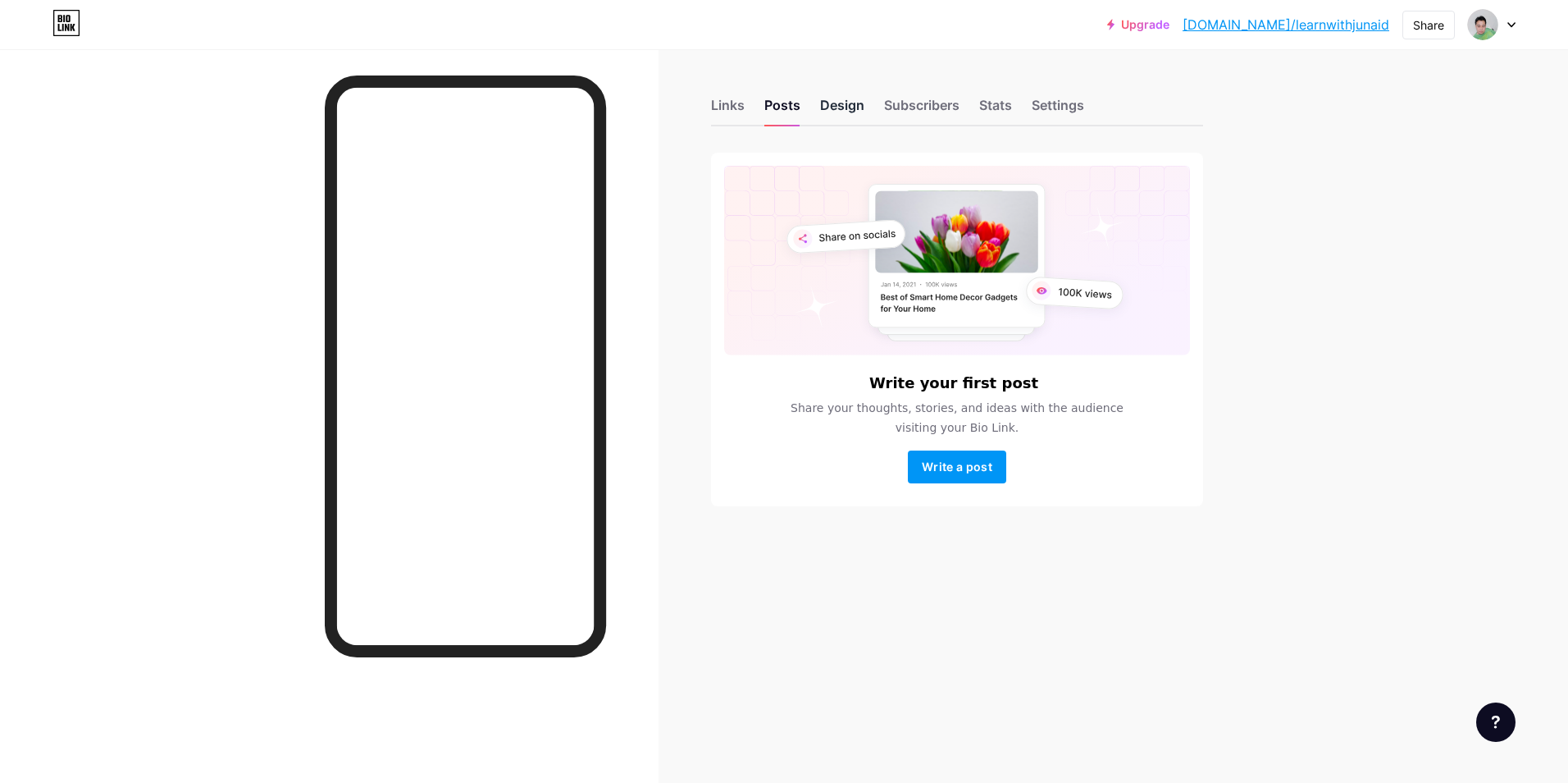
click at [838, 103] on div "Design" at bounding box center [841, 110] width 44 height 29
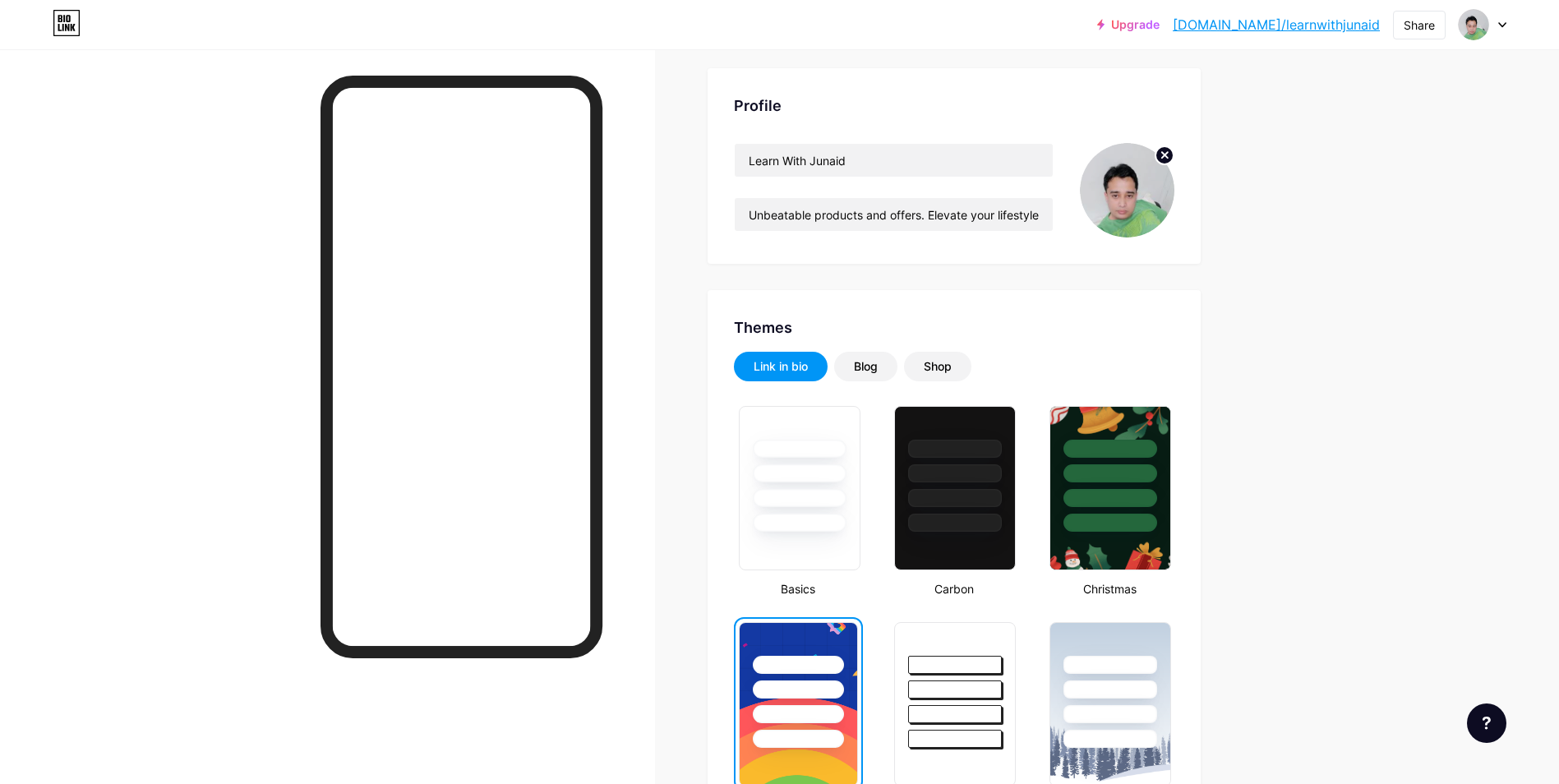
scroll to position [164, 0]
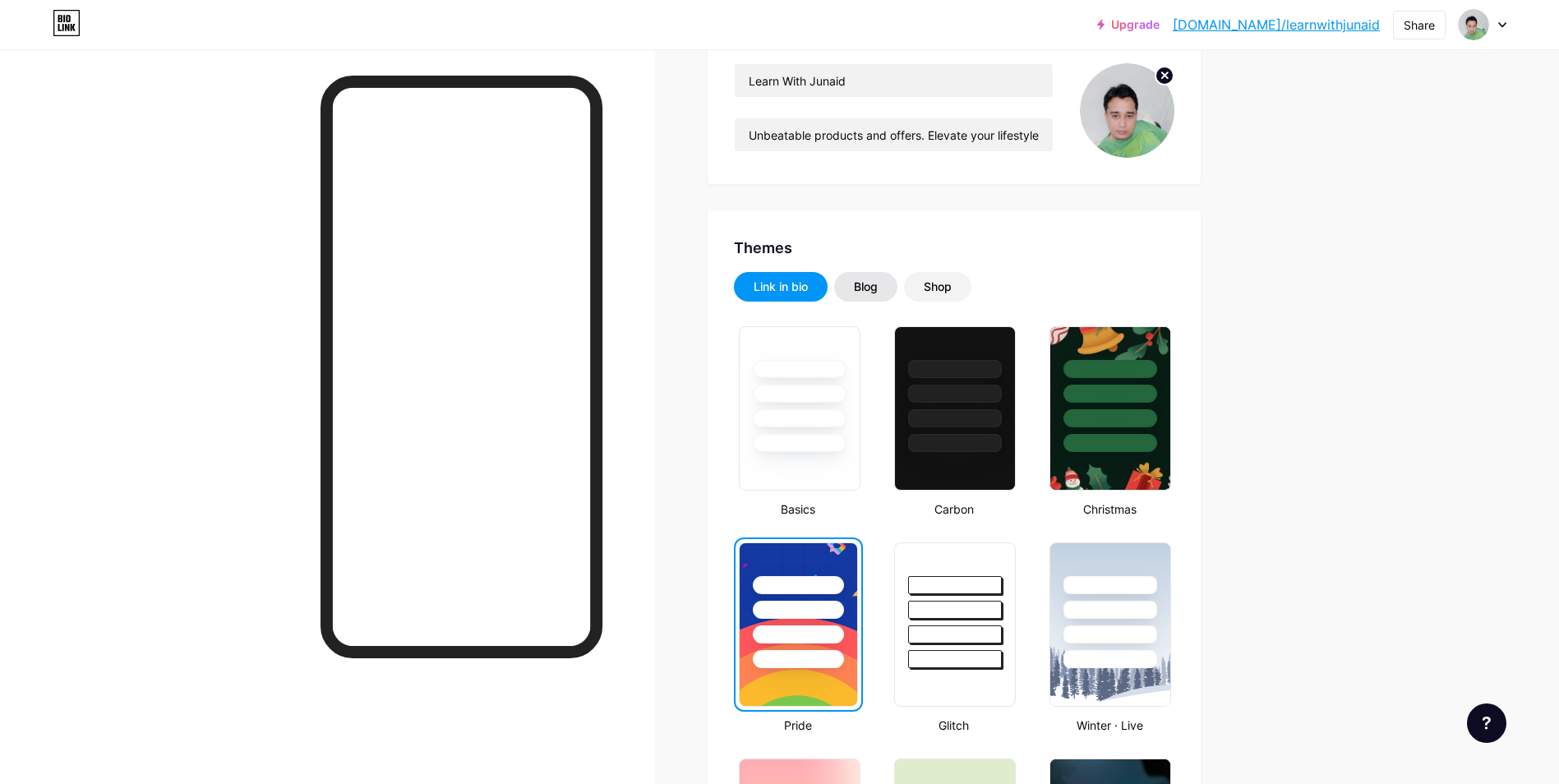
click at [875, 284] on div "Blog" at bounding box center [865, 286] width 24 height 16
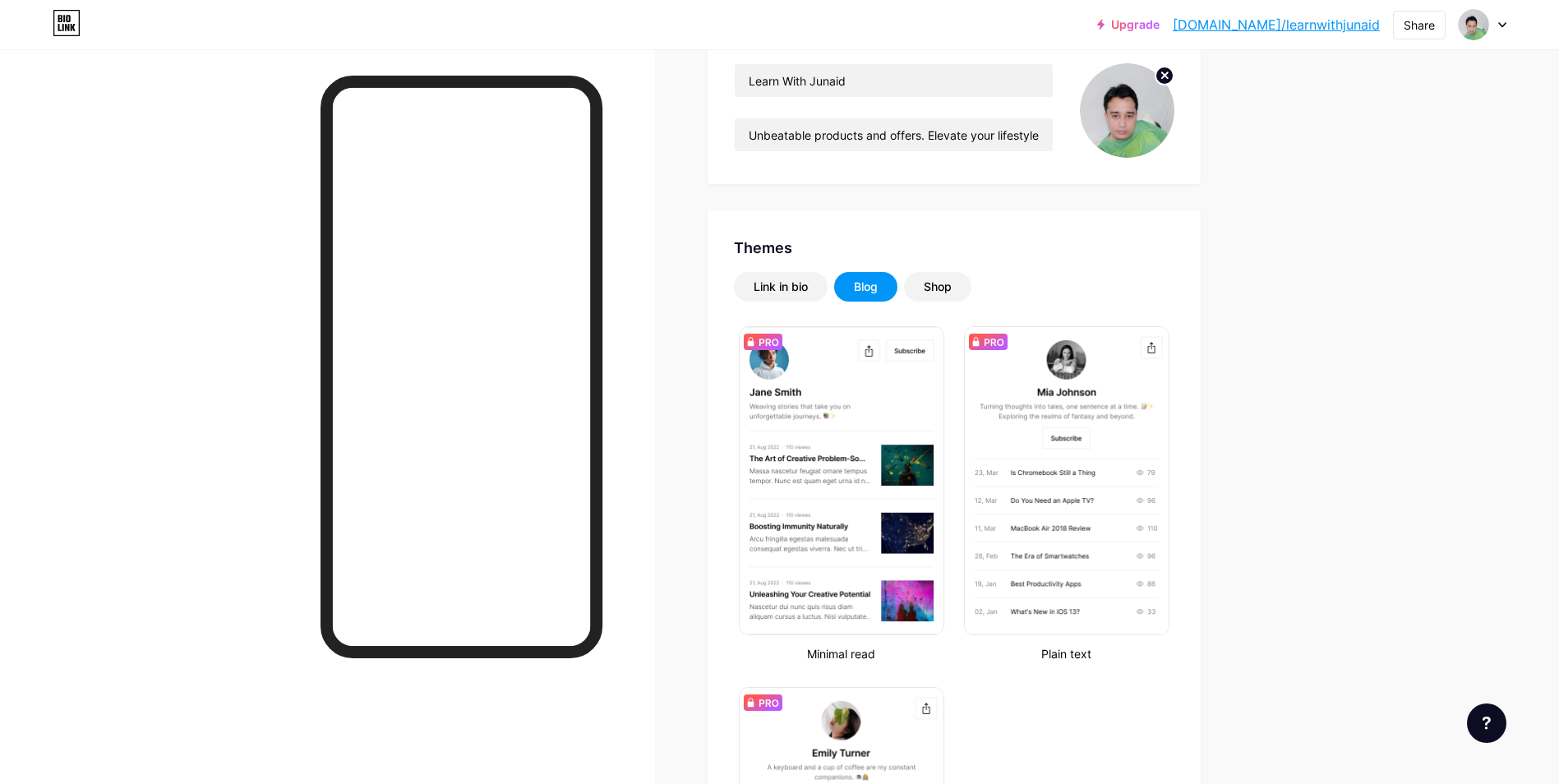
scroll to position [329, 0]
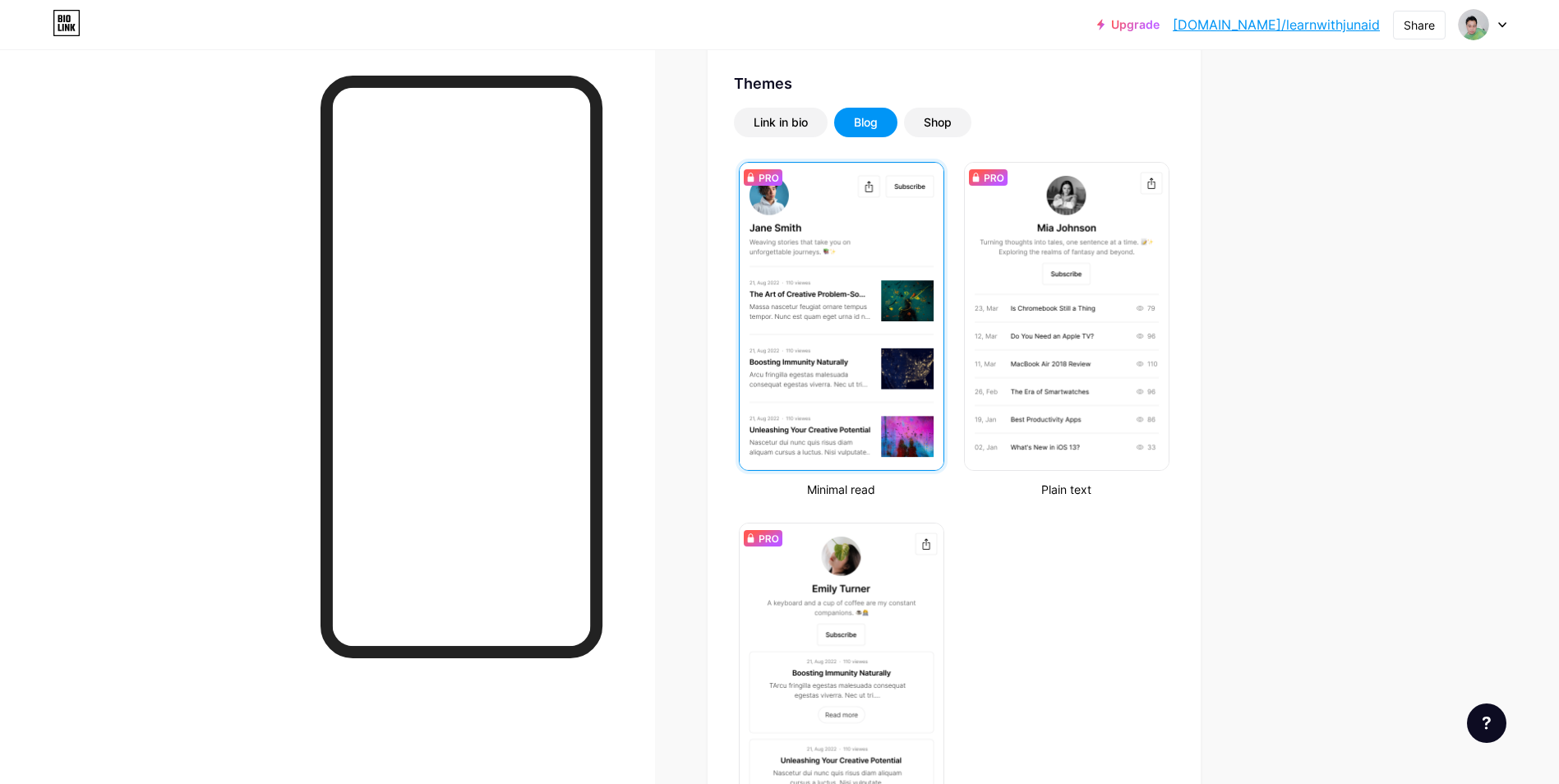
click at [829, 310] on img at bounding box center [841, 316] width 204 height 307
